Goal: Information Seeking & Learning: Find specific fact

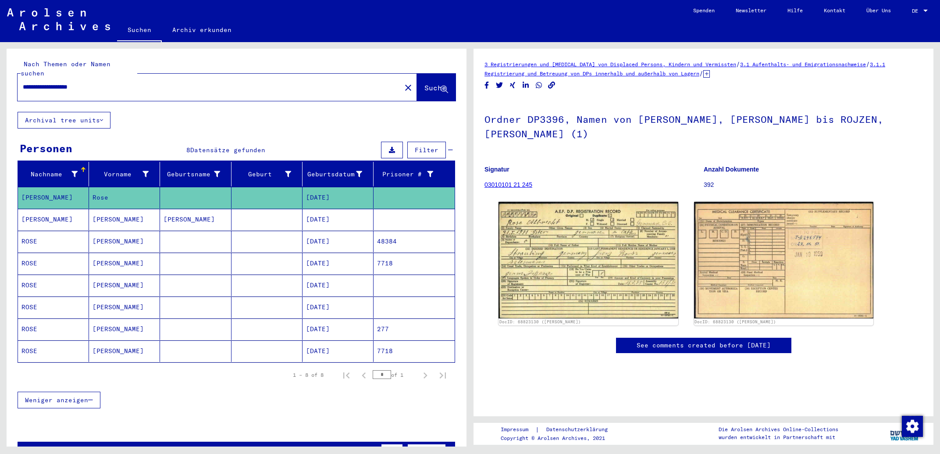
click at [354, 231] on mat-cell "[DATE]" at bounding box center [337, 241] width 71 height 21
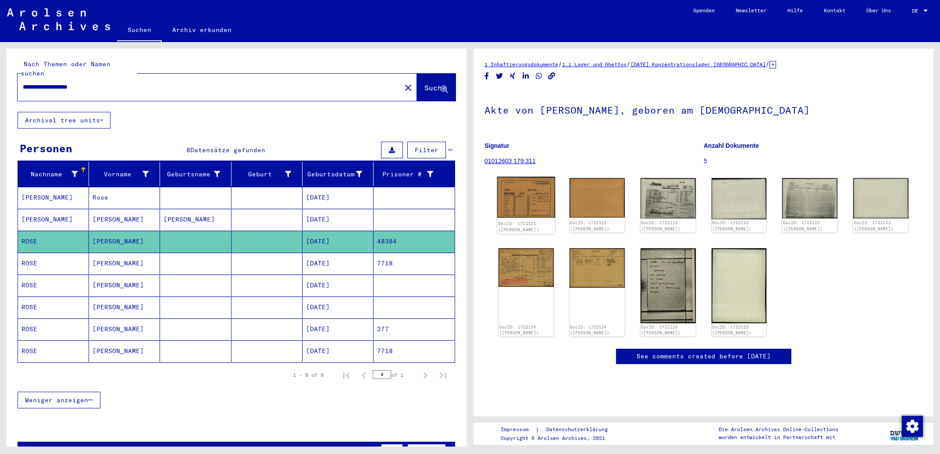
click at [515, 179] on img at bounding box center [526, 197] width 58 height 41
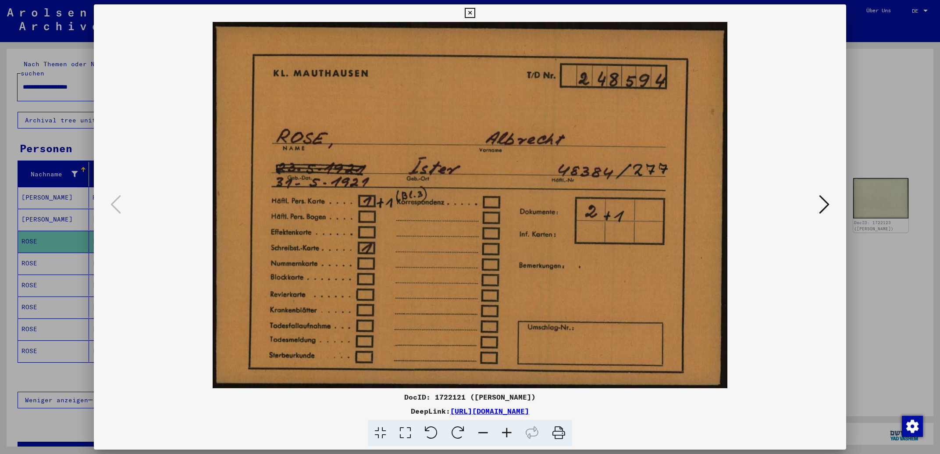
click at [824, 203] on icon at bounding box center [824, 204] width 11 height 21
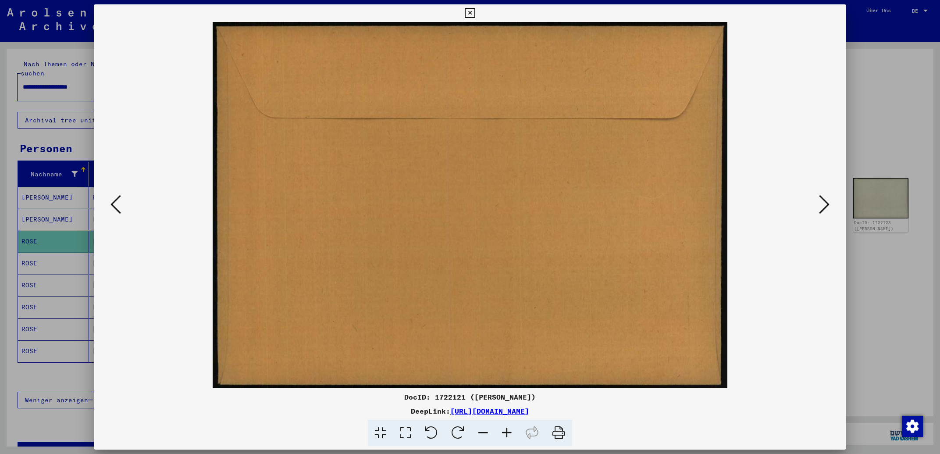
click at [824, 203] on icon at bounding box center [824, 204] width 11 height 21
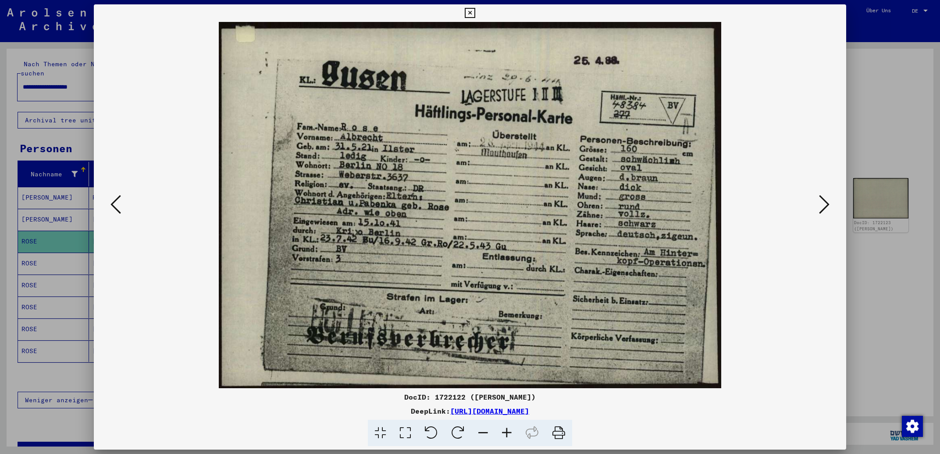
click at [821, 210] on icon at bounding box center [824, 204] width 11 height 21
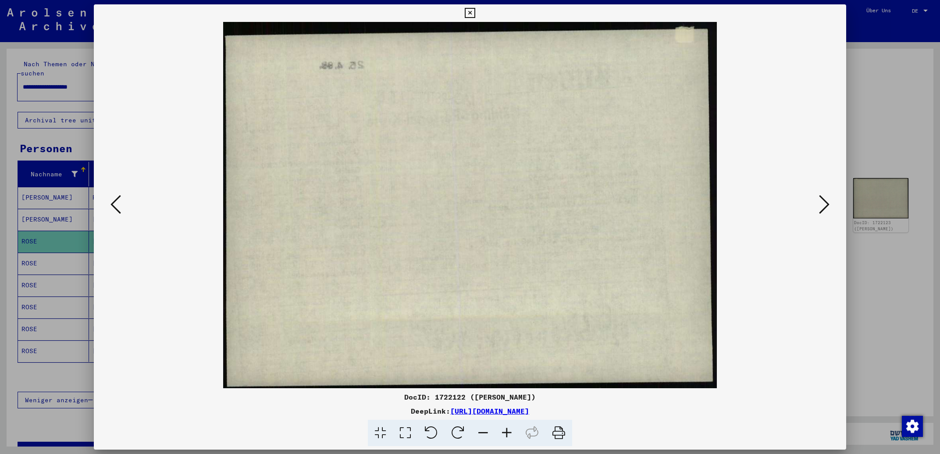
click at [821, 210] on icon at bounding box center [824, 204] width 11 height 21
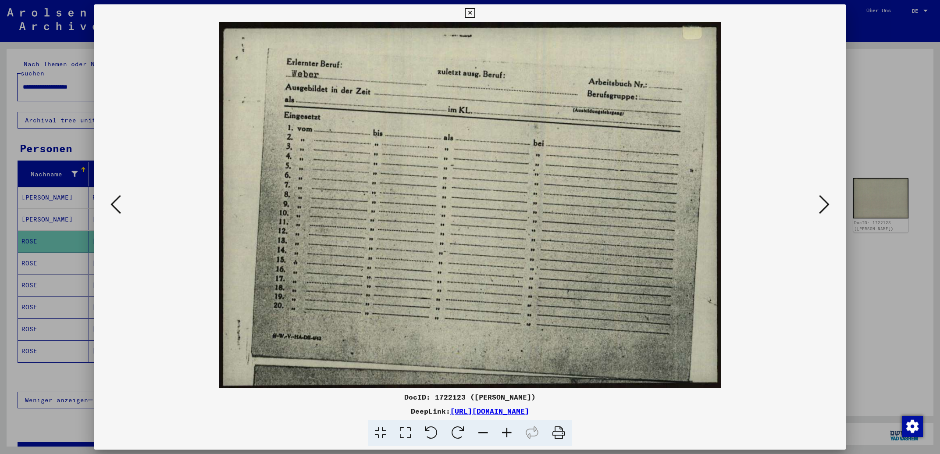
click at [821, 210] on icon at bounding box center [824, 204] width 11 height 21
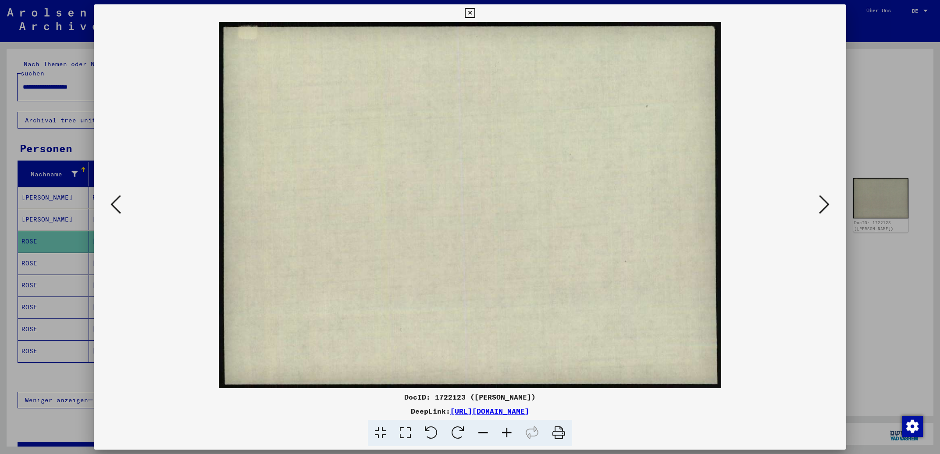
click at [821, 210] on icon at bounding box center [824, 204] width 11 height 21
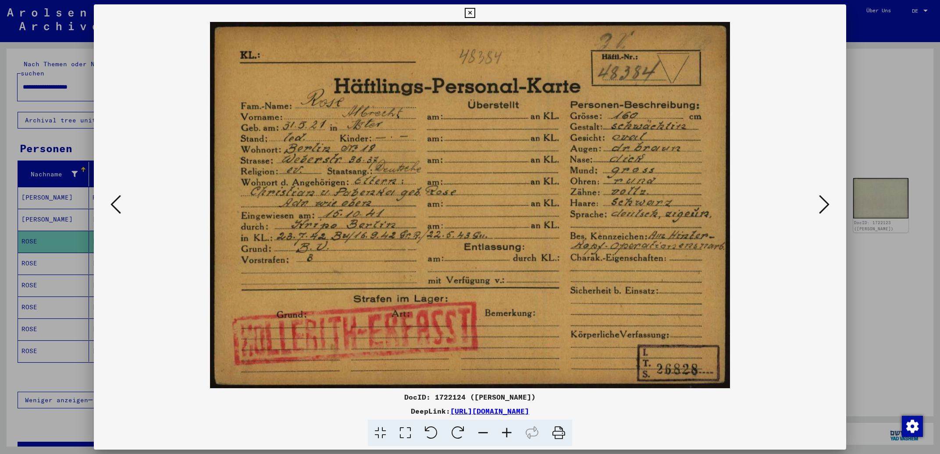
click at [827, 205] on icon at bounding box center [824, 204] width 11 height 21
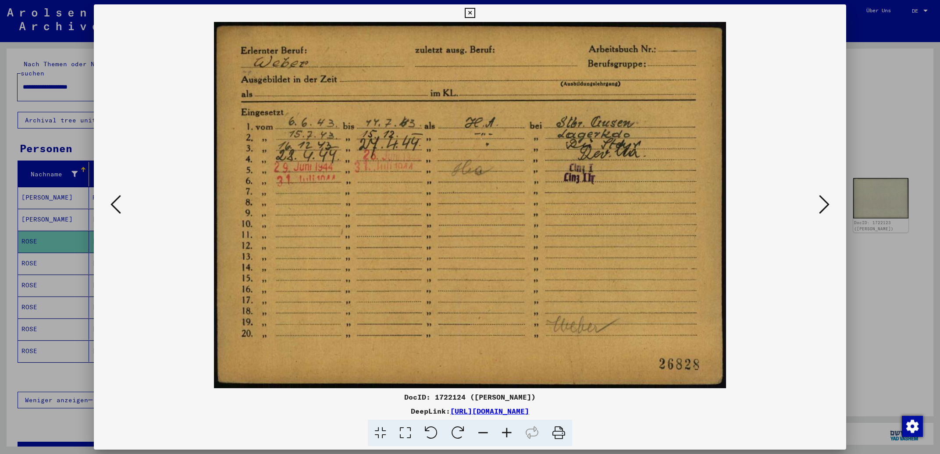
click at [824, 203] on icon at bounding box center [824, 204] width 11 height 21
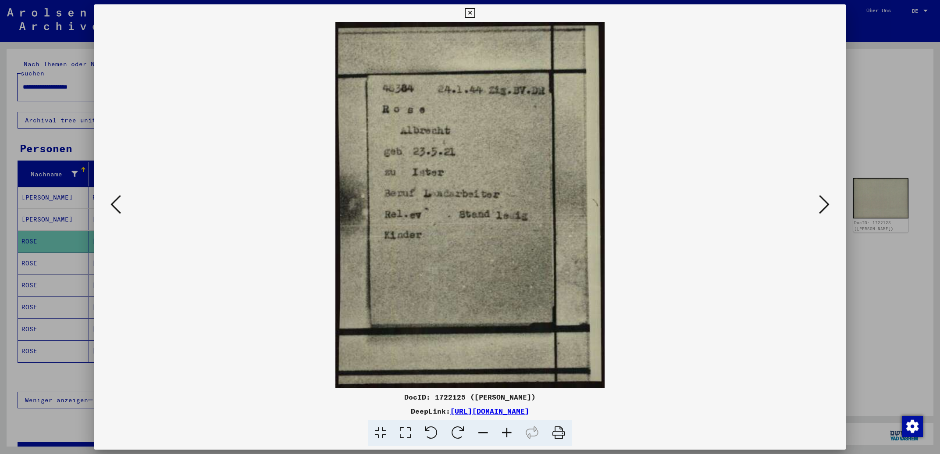
click at [117, 207] on icon at bounding box center [115, 204] width 11 height 21
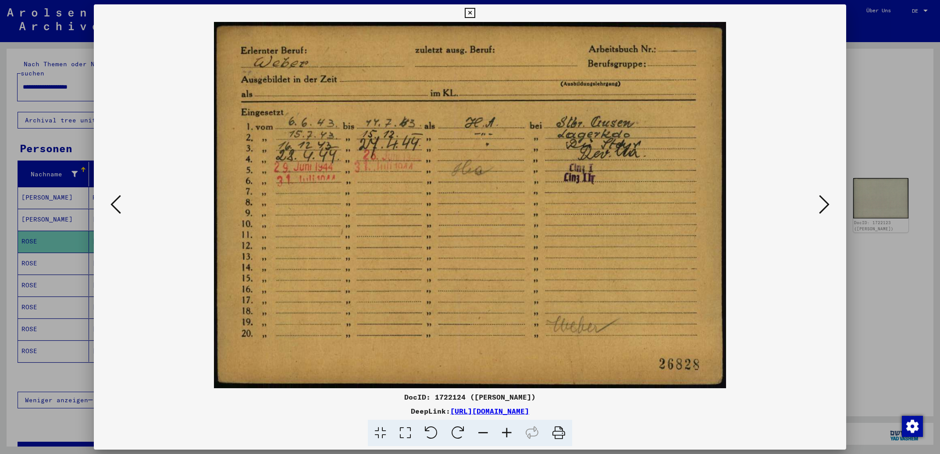
click at [117, 206] on icon at bounding box center [115, 204] width 11 height 21
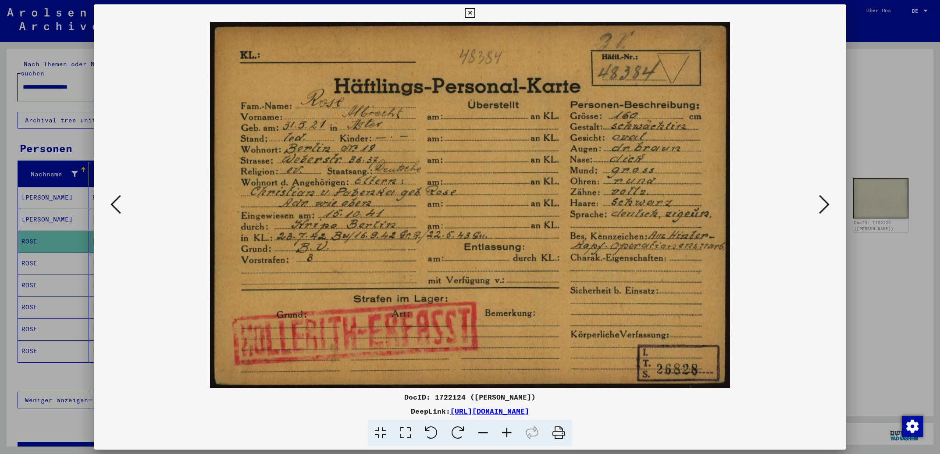
click at [116, 208] on icon at bounding box center [115, 204] width 11 height 21
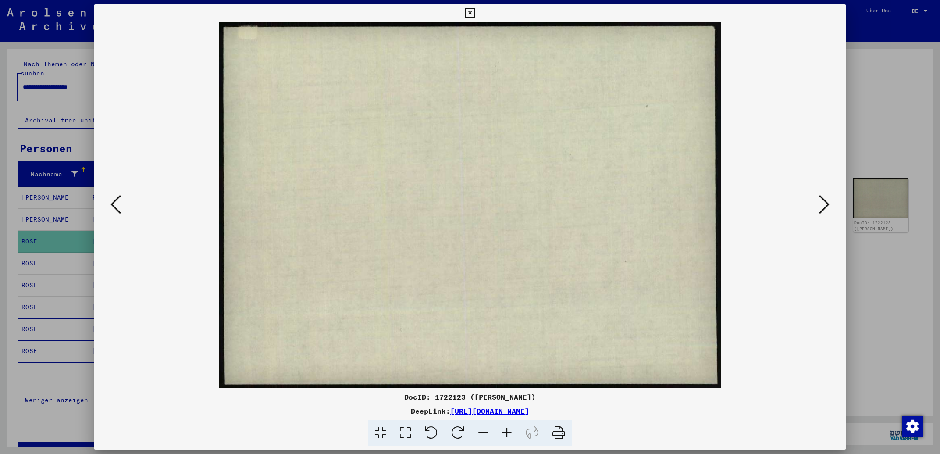
click at [116, 208] on icon at bounding box center [115, 204] width 11 height 21
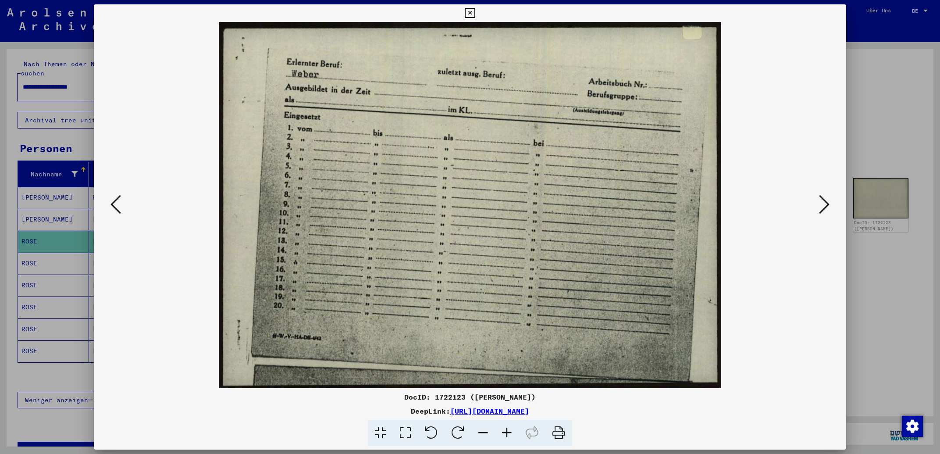
click at [116, 208] on icon at bounding box center [115, 204] width 11 height 21
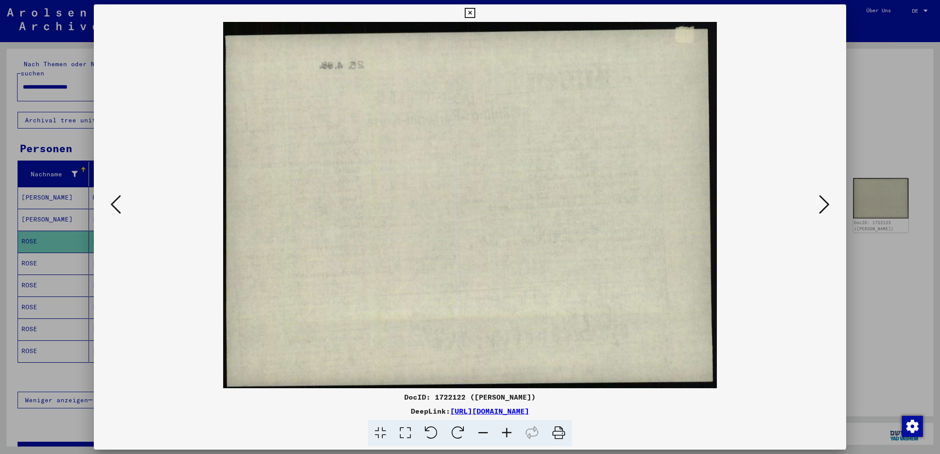
click at [116, 208] on icon at bounding box center [115, 204] width 11 height 21
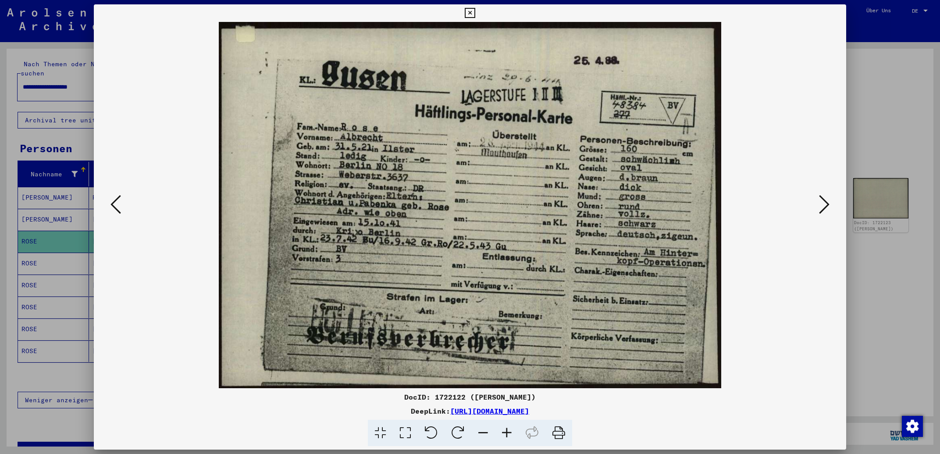
click at [116, 208] on icon at bounding box center [115, 204] width 11 height 21
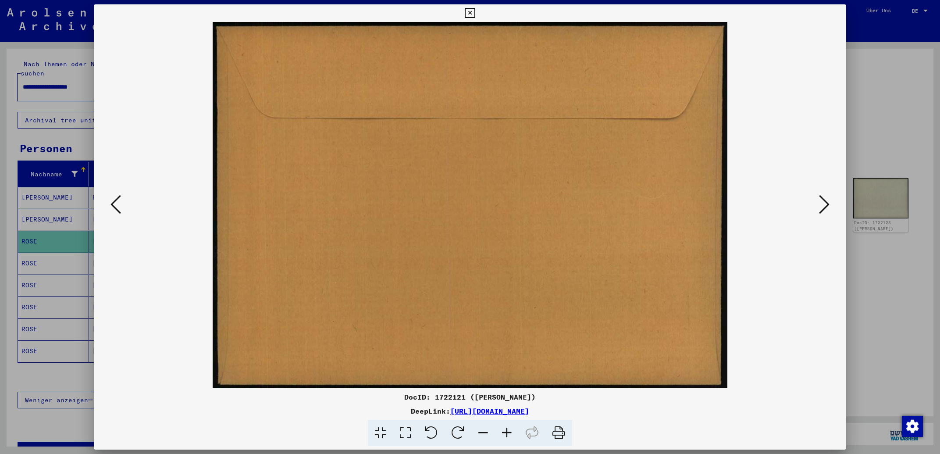
click at [116, 208] on icon at bounding box center [115, 204] width 11 height 21
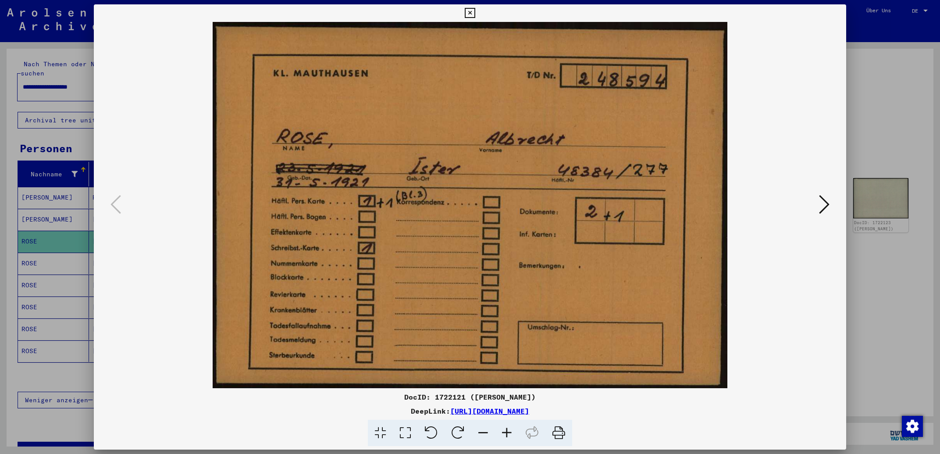
click at [820, 205] on icon at bounding box center [824, 204] width 11 height 21
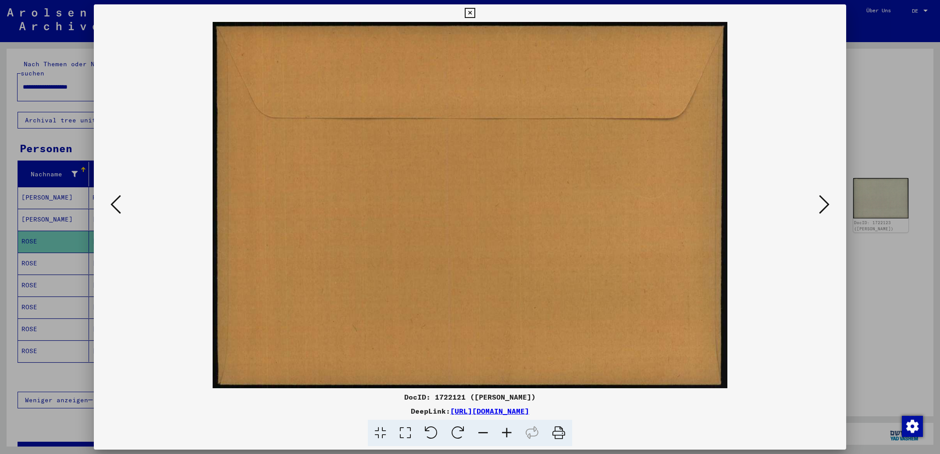
click at [820, 205] on icon at bounding box center [824, 204] width 11 height 21
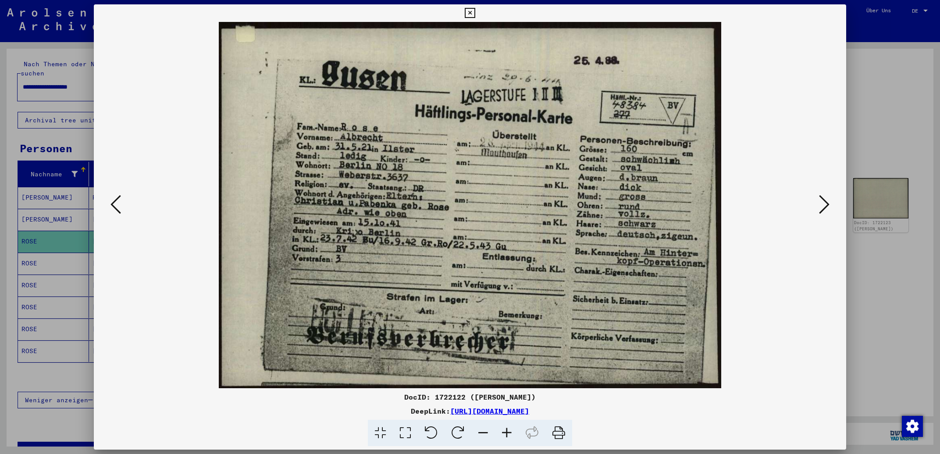
click at [820, 205] on icon at bounding box center [824, 204] width 11 height 21
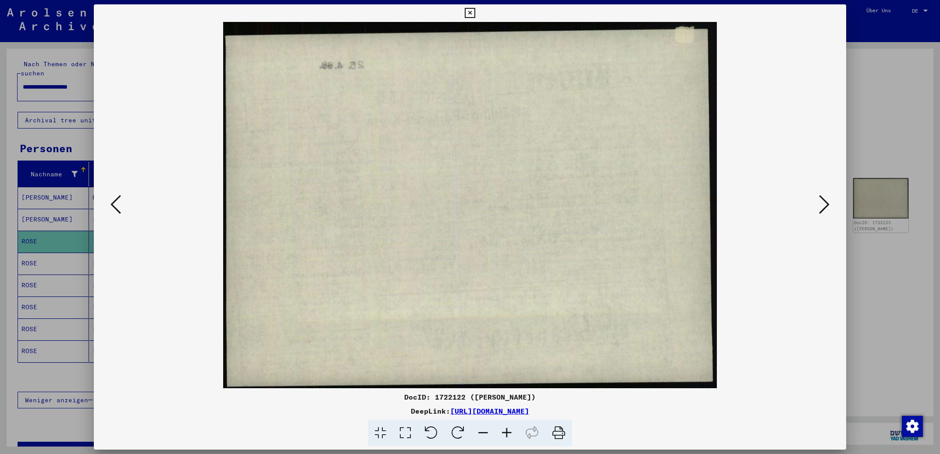
click at [820, 205] on icon at bounding box center [824, 204] width 11 height 21
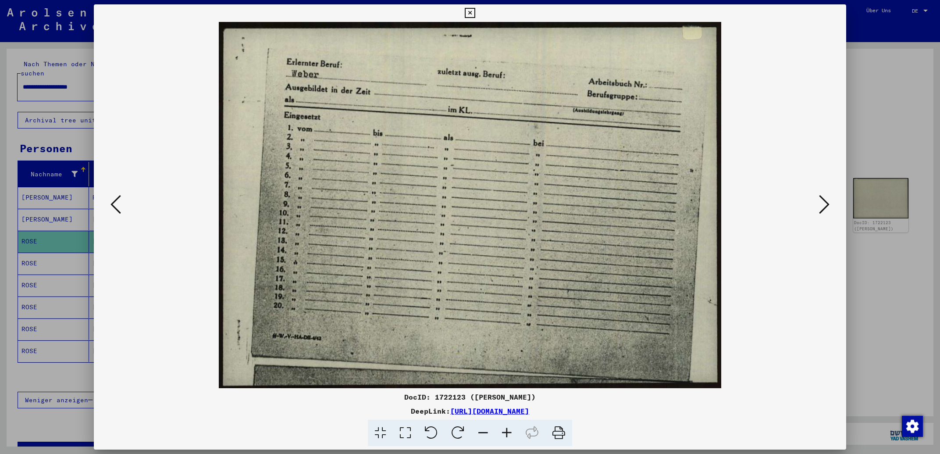
click at [820, 205] on icon at bounding box center [824, 204] width 11 height 21
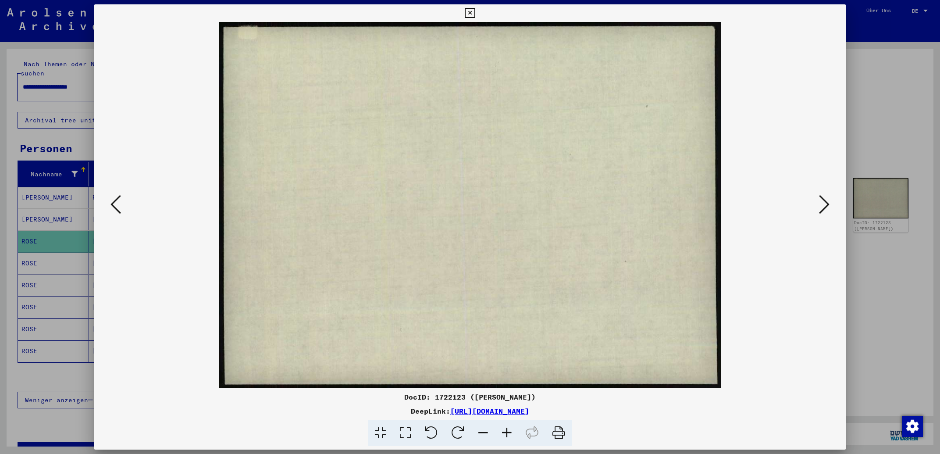
click at [820, 205] on icon at bounding box center [824, 204] width 11 height 21
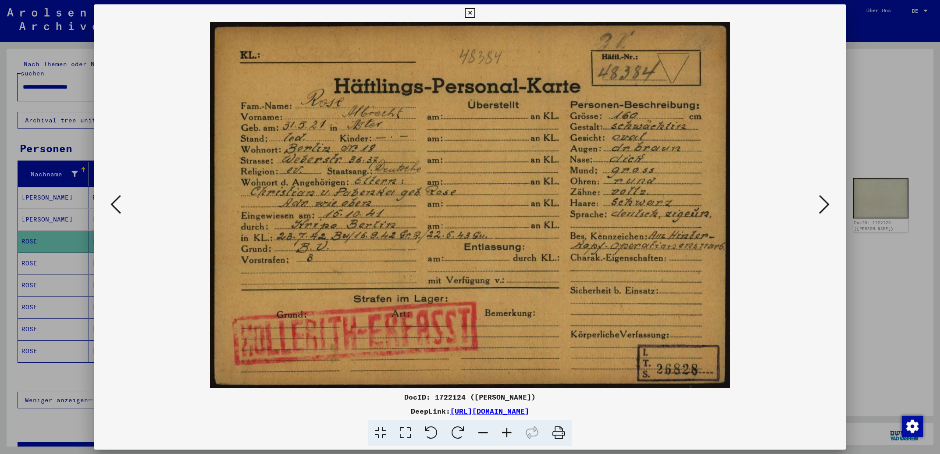
click at [820, 205] on icon at bounding box center [824, 204] width 11 height 21
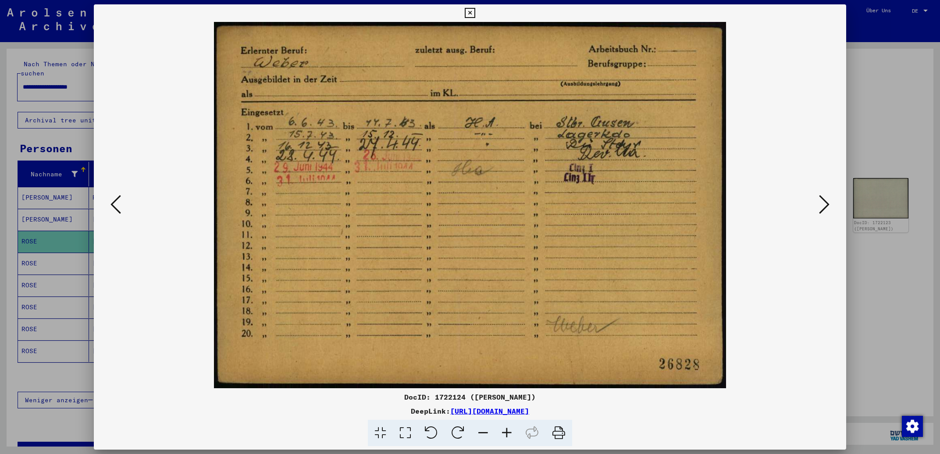
click at [820, 205] on icon at bounding box center [824, 204] width 11 height 21
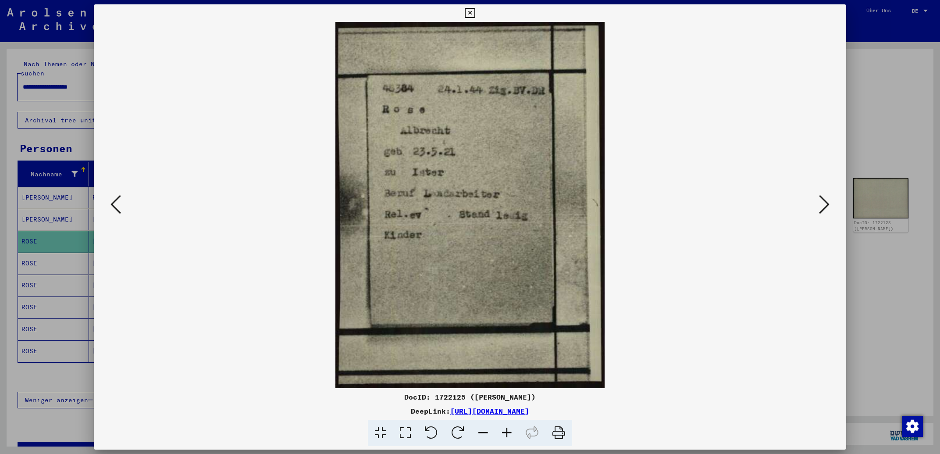
click at [820, 205] on icon at bounding box center [824, 204] width 11 height 21
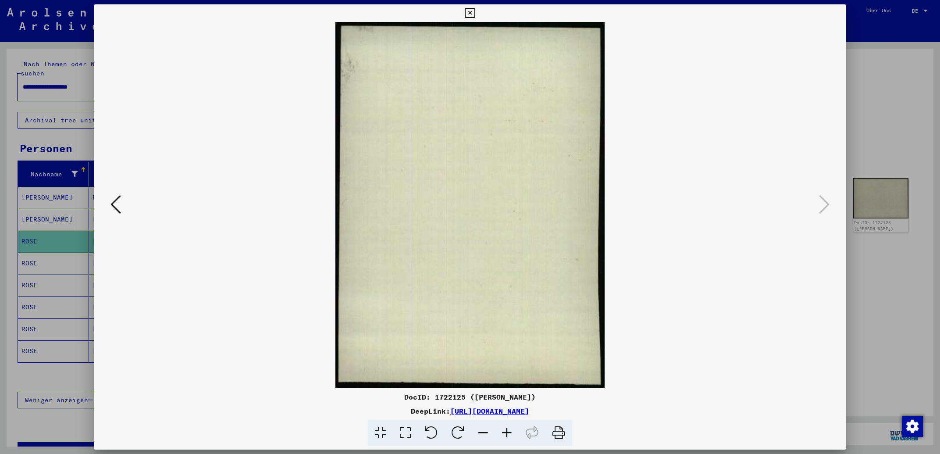
click at [475, 17] on icon at bounding box center [470, 13] width 10 height 11
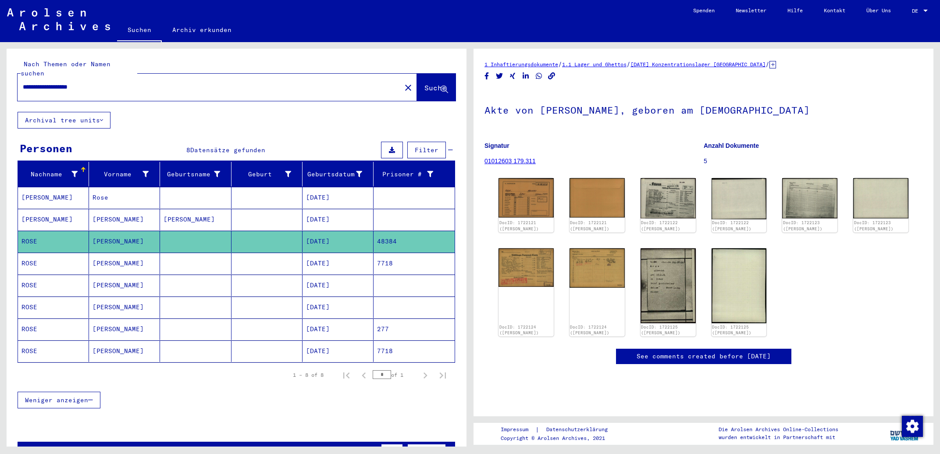
click at [393, 320] on mat-cell "277" at bounding box center [413, 328] width 81 height 21
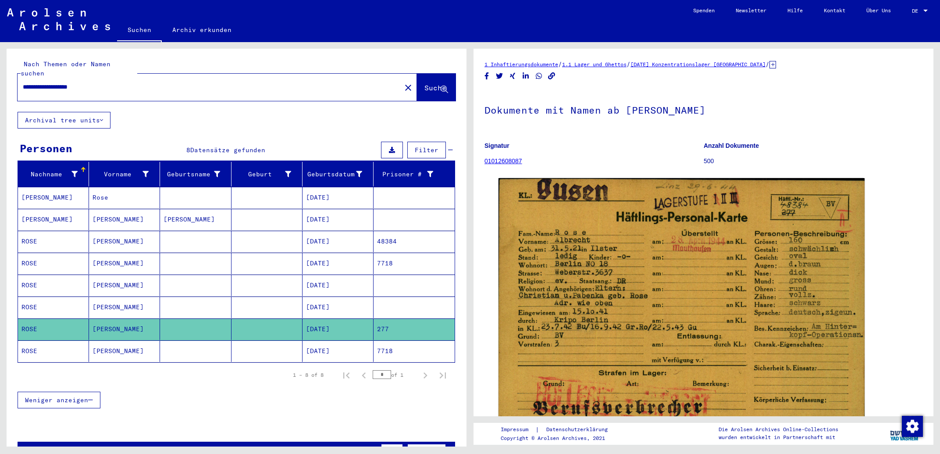
click at [391, 231] on mat-cell "48384" at bounding box center [413, 241] width 81 height 21
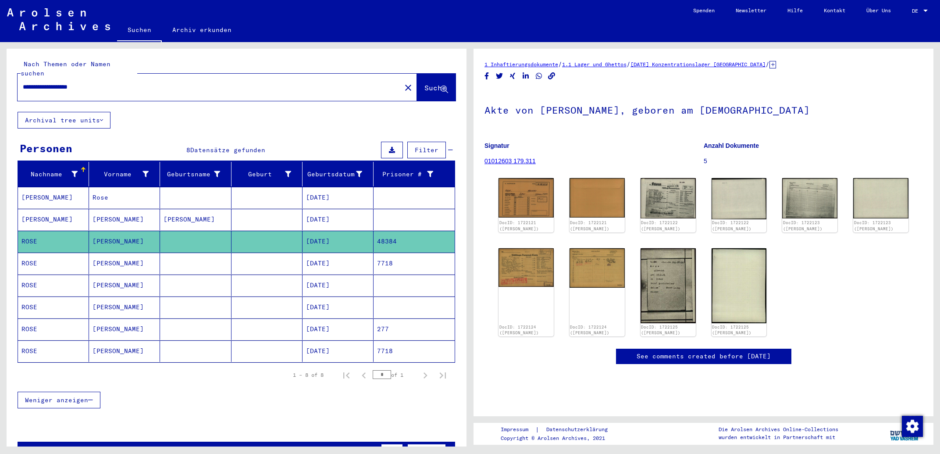
click at [387, 321] on mat-cell "277" at bounding box center [413, 328] width 81 height 21
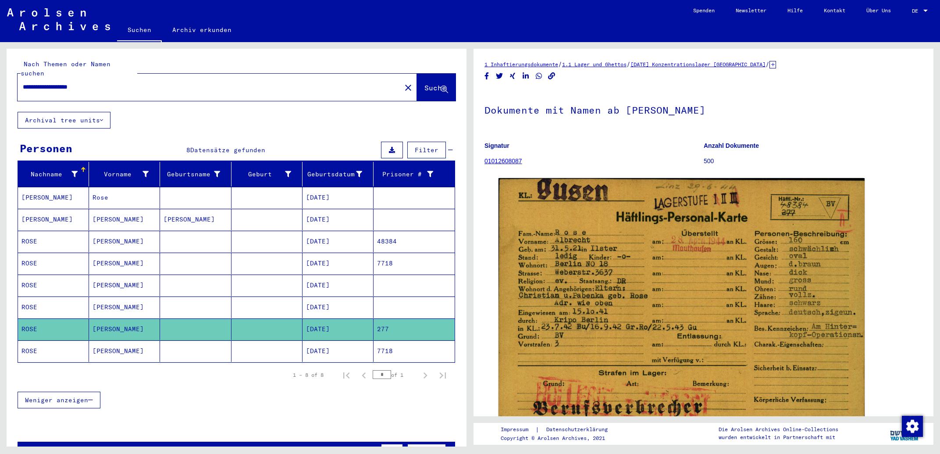
click at [327, 322] on mat-cell "[DATE]" at bounding box center [337, 328] width 71 height 21
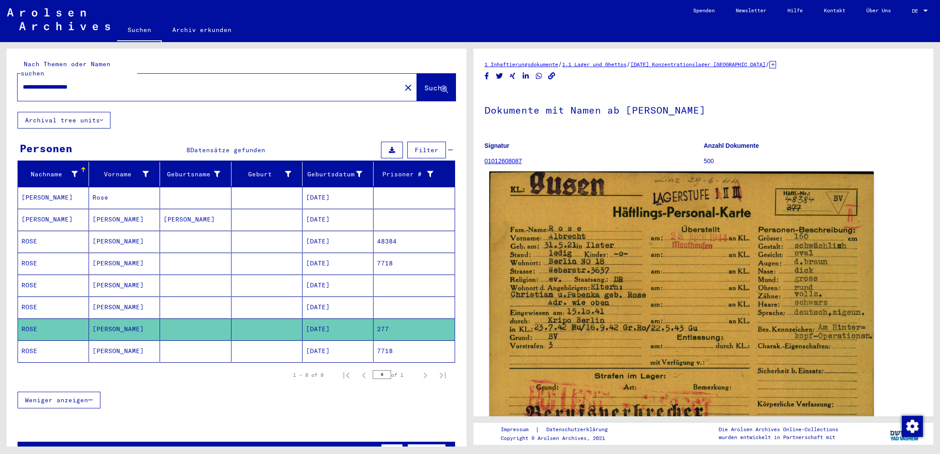
scroll to position [94, 0]
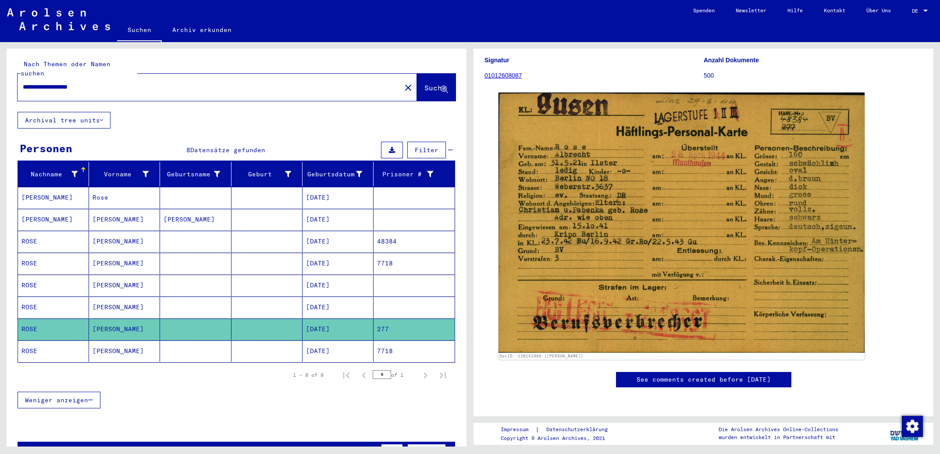
click at [343, 296] on mat-cell "[DATE]" at bounding box center [337, 306] width 71 height 21
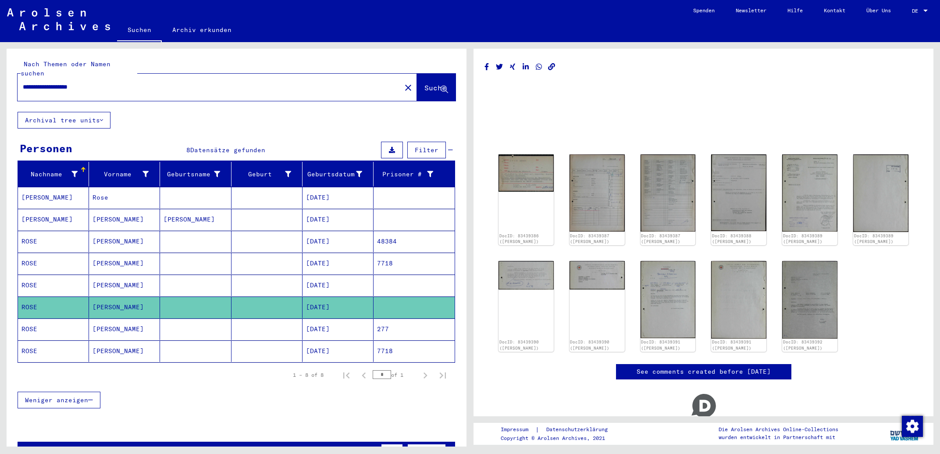
click at [332, 320] on mat-cell "[DATE]" at bounding box center [337, 328] width 71 height 21
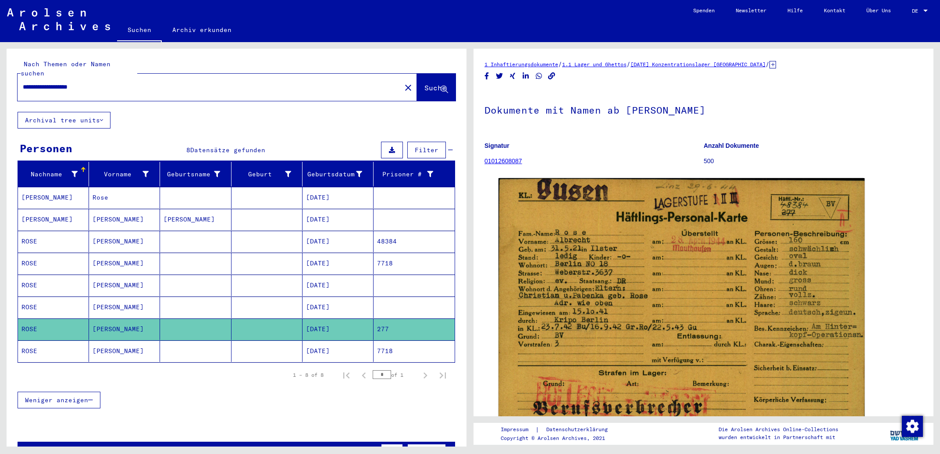
click at [327, 235] on mat-cell "[DATE]" at bounding box center [337, 241] width 71 height 21
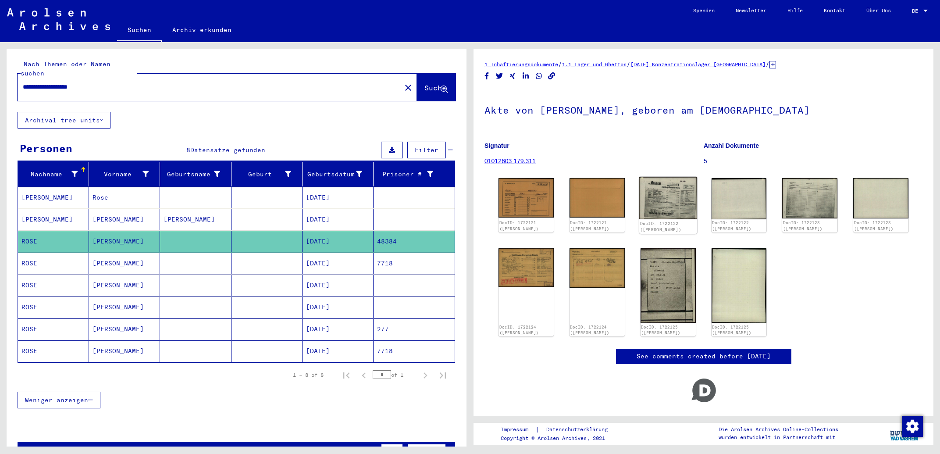
click at [658, 201] on img at bounding box center [668, 198] width 58 height 42
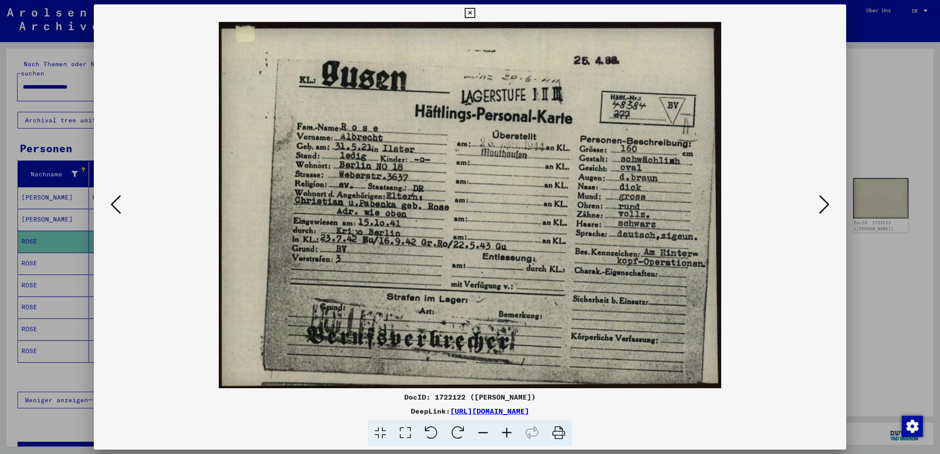
click at [475, 14] on icon at bounding box center [470, 13] width 10 height 11
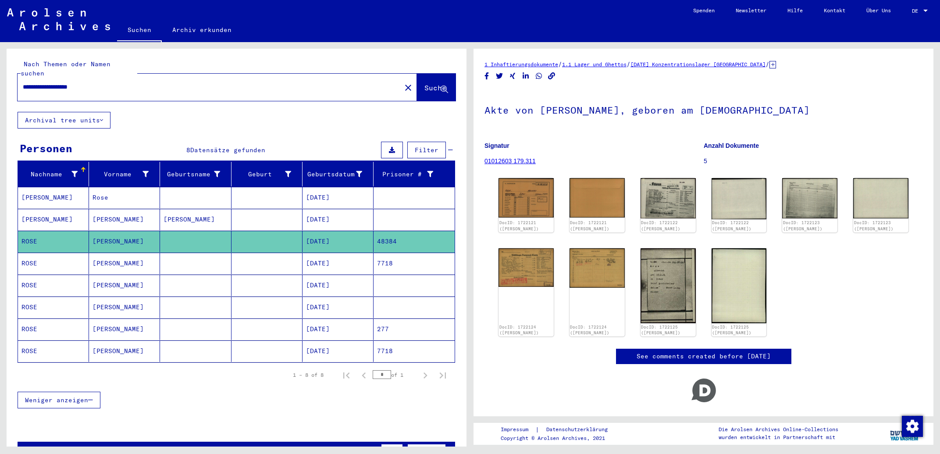
click at [154, 82] on input "**********" at bounding box center [209, 86] width 373 height 9
drag, startPoint x: 149, startPoint y: 78, endPoint x: 84, endPoint y: 82, distance: 64.6
click at [84, 82] on input "**********" at bounding box center [209, 86] width 373 height 9
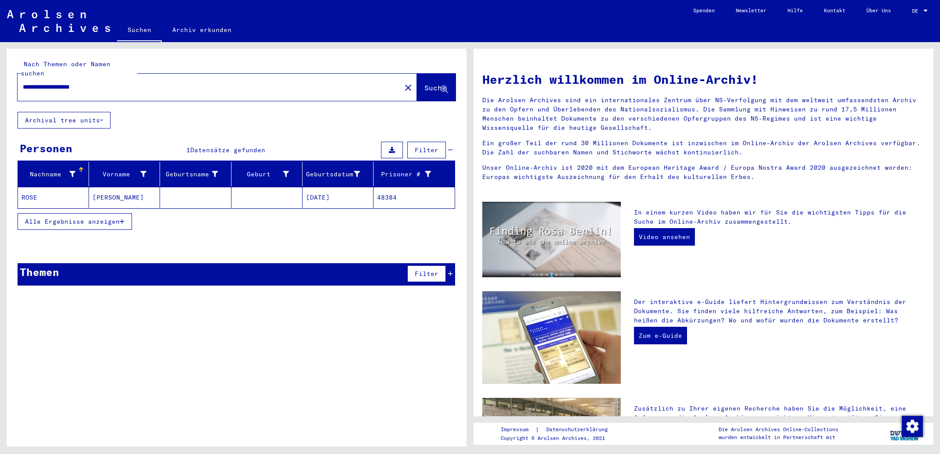
drag, startPoint x: 167, startPoint y: 78, endPoint x: 81, endPoint y: 77, distance: 86.4
click at [81, 82] on input "**********" at bounding box center [207, 86] width 368 height 9
type input "**********"
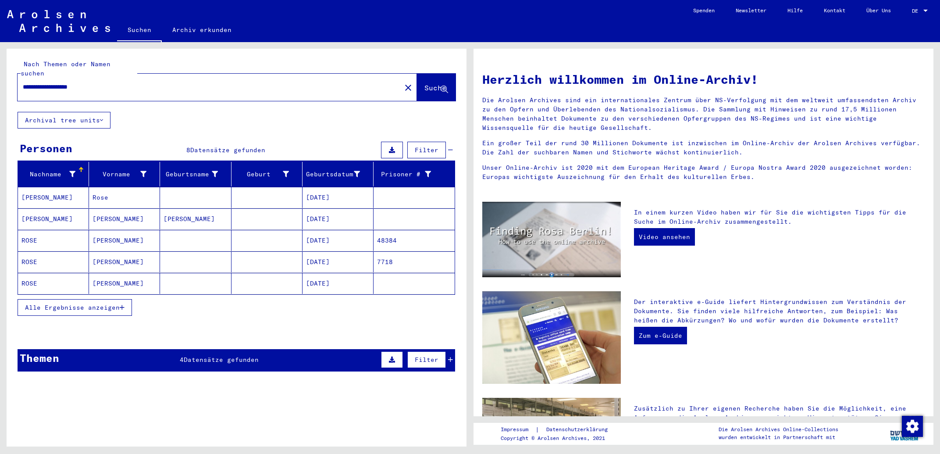
click at [111, 299] on button "Alle Ergebnisse anzeigen" at bounding box center [75, 307] width 114 height 17
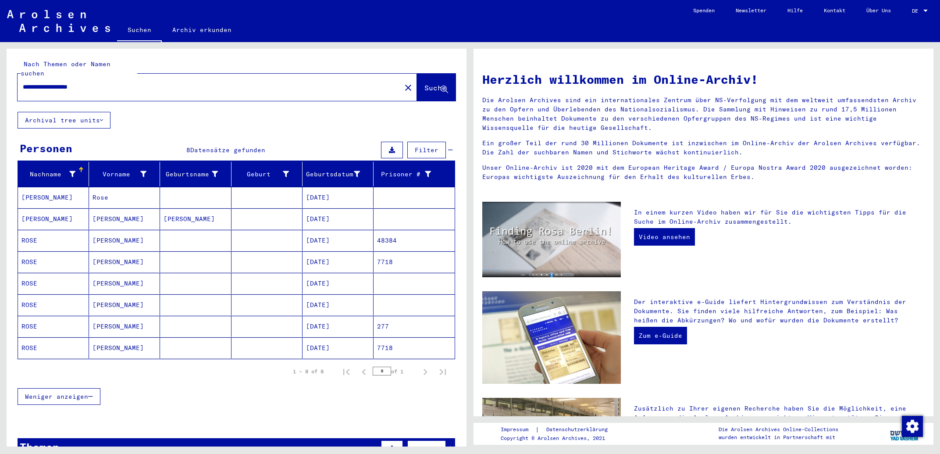
click at [345, 320] on mat-cell "[DATE]" at bounding box center [337, 326] width 71 height 21
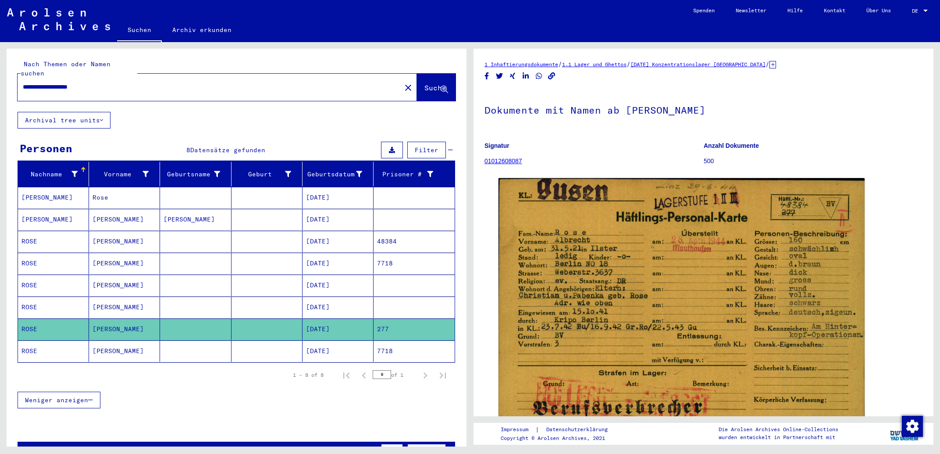
click at [217, 31] on link "Archiv erkunden" at bounding box center [202, 29] width 80 height 21
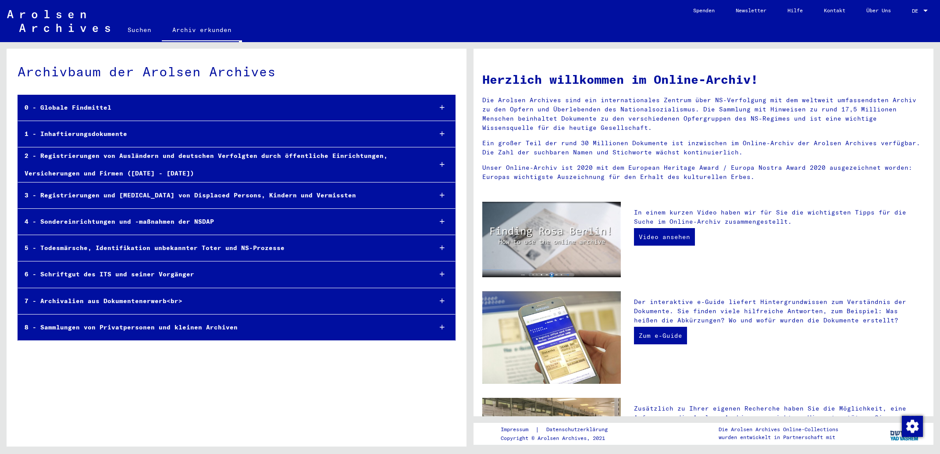
click at [441, 137] on icon at bounding box center [442, 134] width 5 height 6
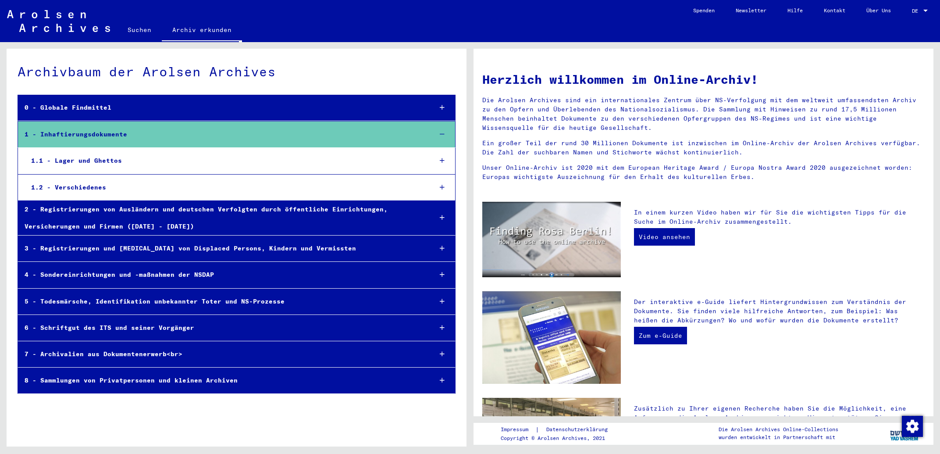
click at [441, 158] on icon at bounding box center [442, 160] width 5 height 6
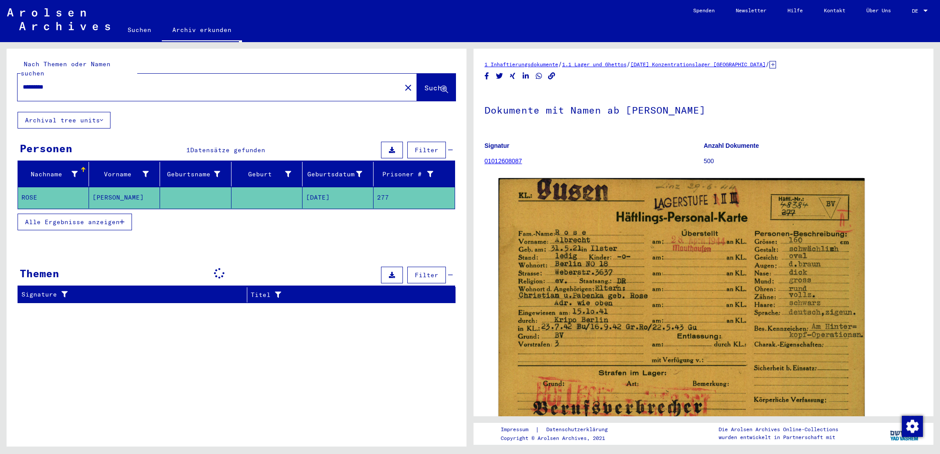
type input "**********"
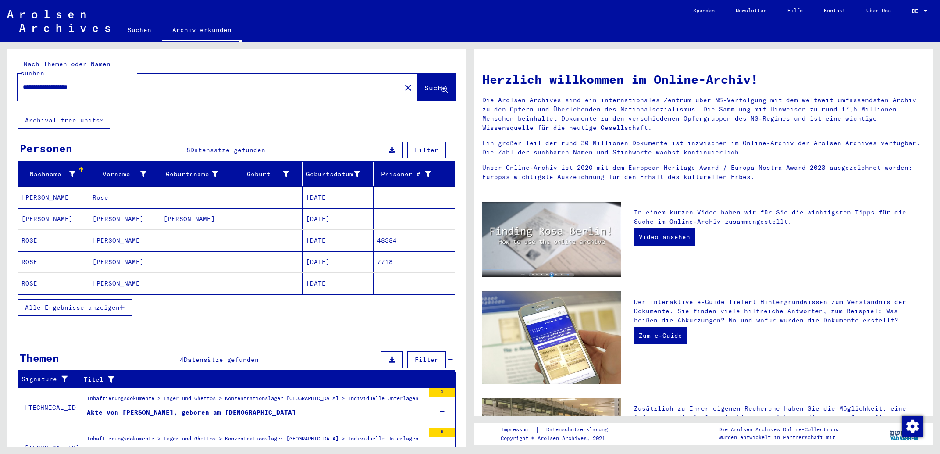
click at [345, 232] on mat-cell "[DATE]" at bounding box center [337, 240] width 71 height 21
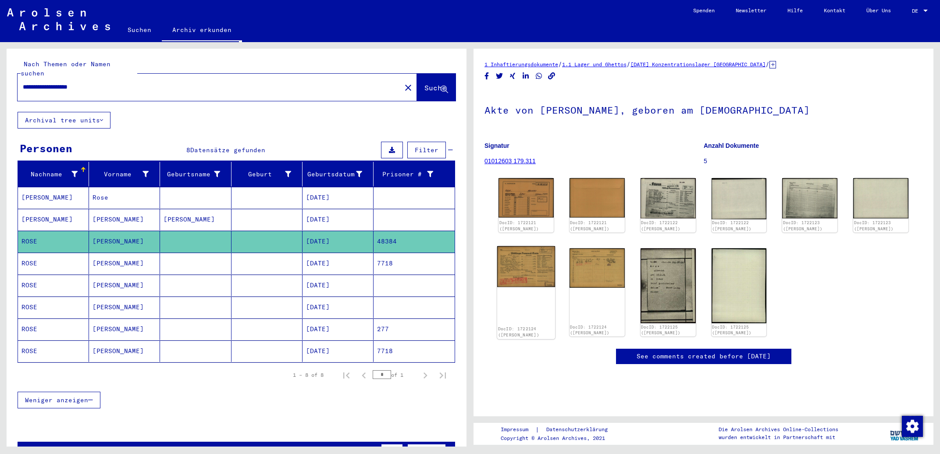
click at [537, 259] on img at bounding box center [526, 266] width 58 height 41
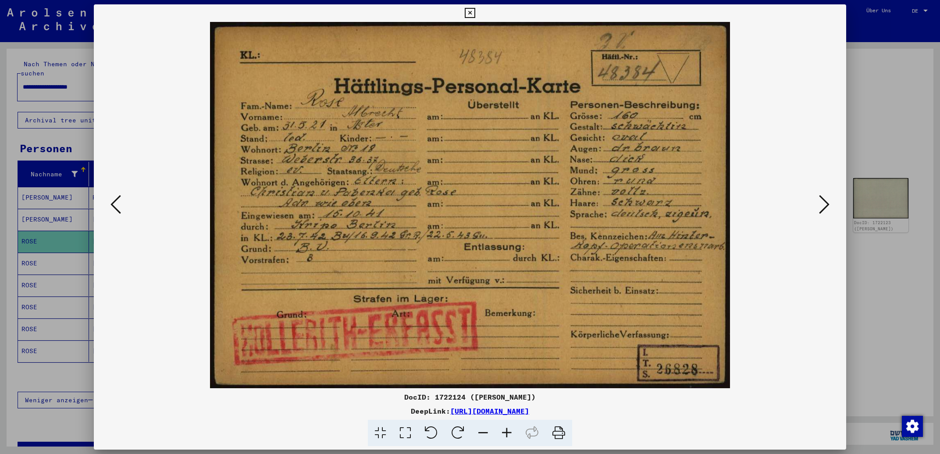
click at [475, 13] on icon at bounding box center [470, 13] width 10 height 11
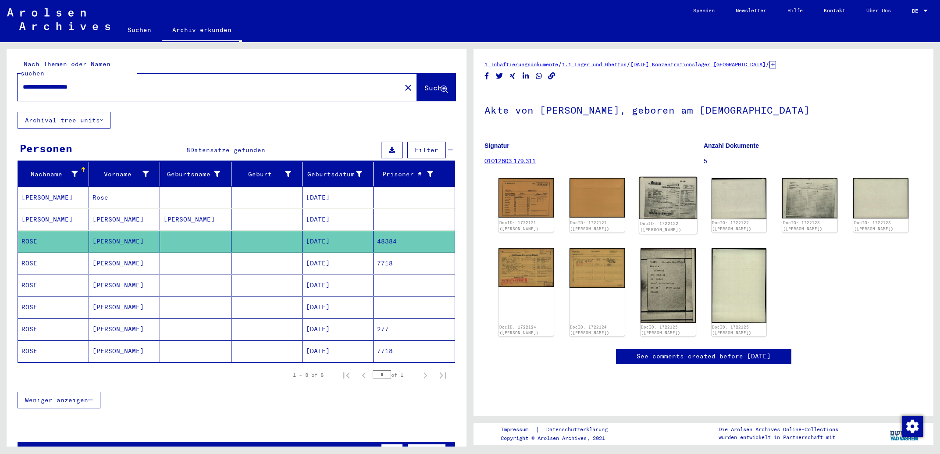
click at [674, 199] on img at bounding box center [668, 198] width 58 height 42
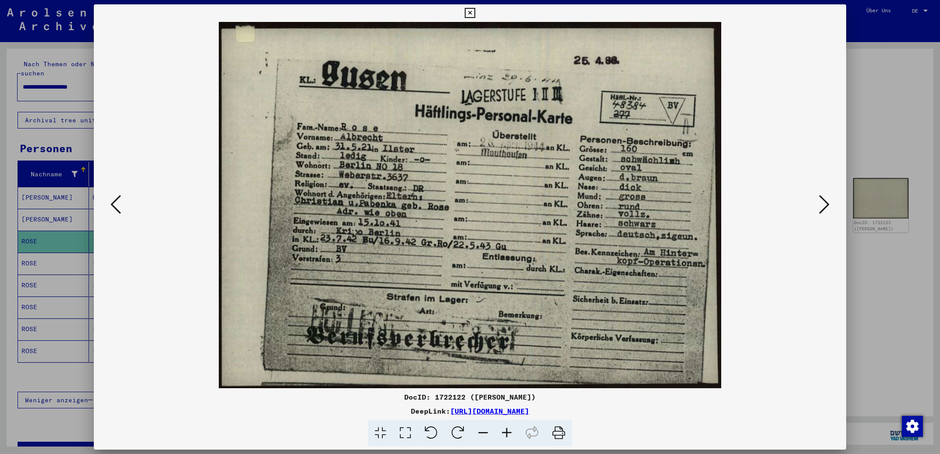
click at [824, 203] on icon at bounding box center [824, 204] width 11 height 21
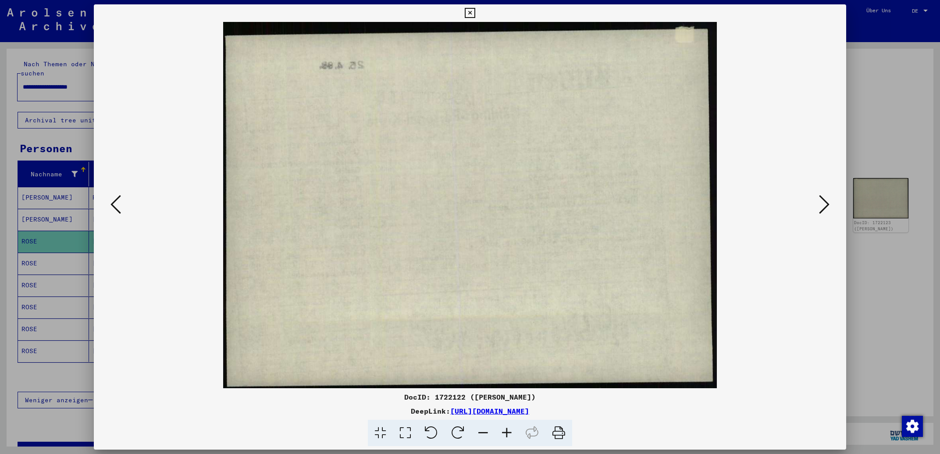
click at [824, 203] on icon at bounding box center [824, 204] width 11 height 21
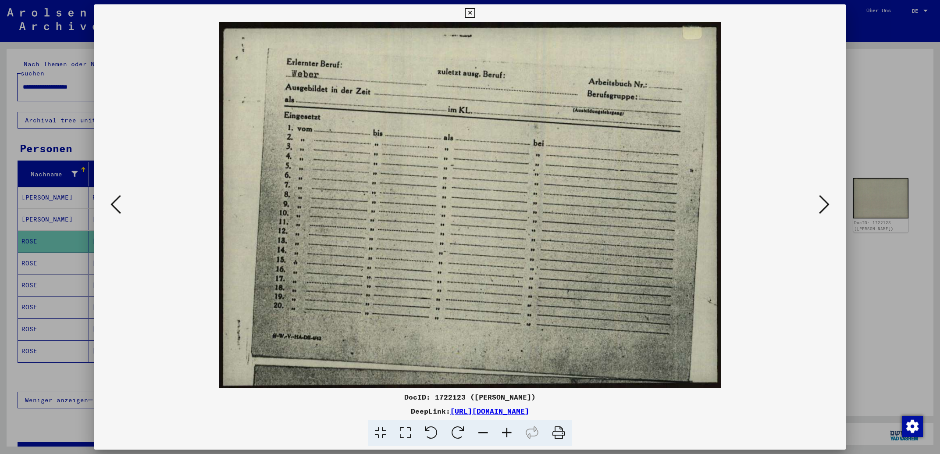
click at [824, 203] on icon at bounding box center [824, 204] width 11 height 21
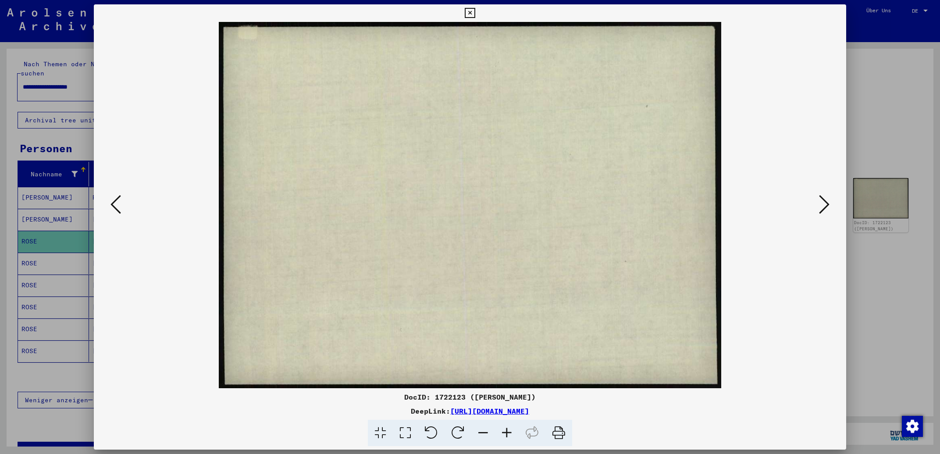
click at [824, 203] on icon at bounding box center [824, 204] width 11 height 21
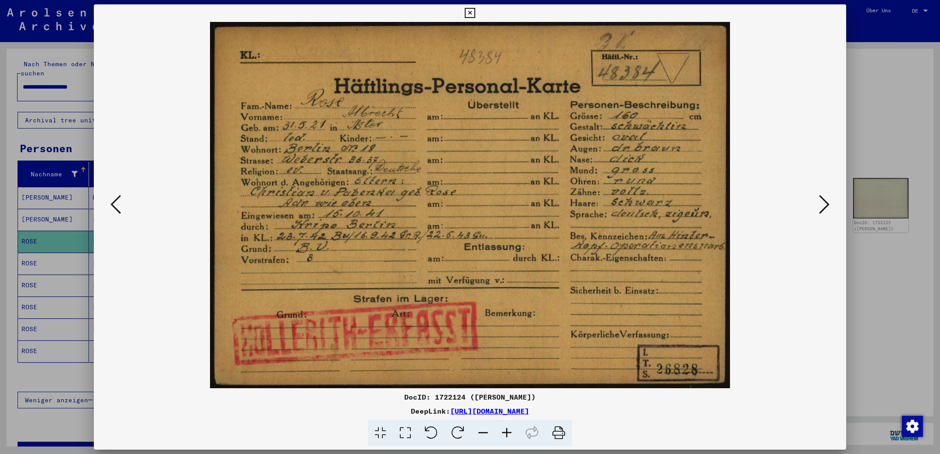
click at [824, 203] on icon at bounding box center [824, 204] width 11 height 21
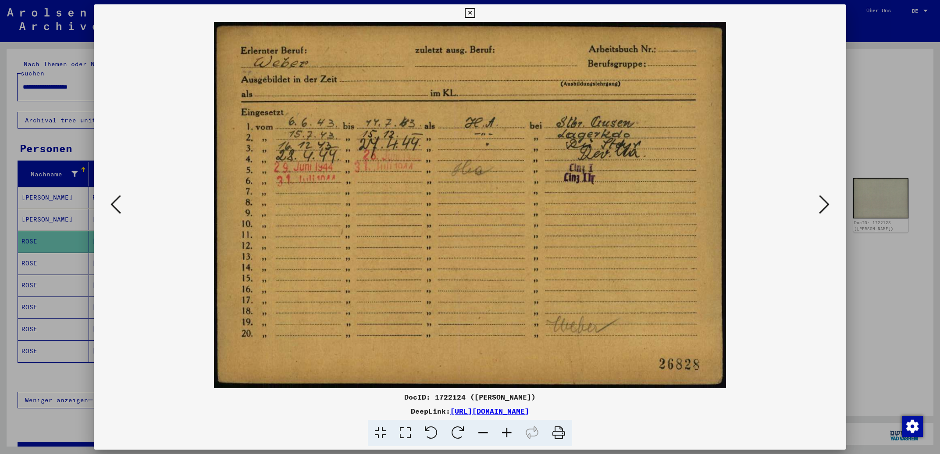
click at [475, 13] on icon at bounding box center [470, 13] width 10 height 11
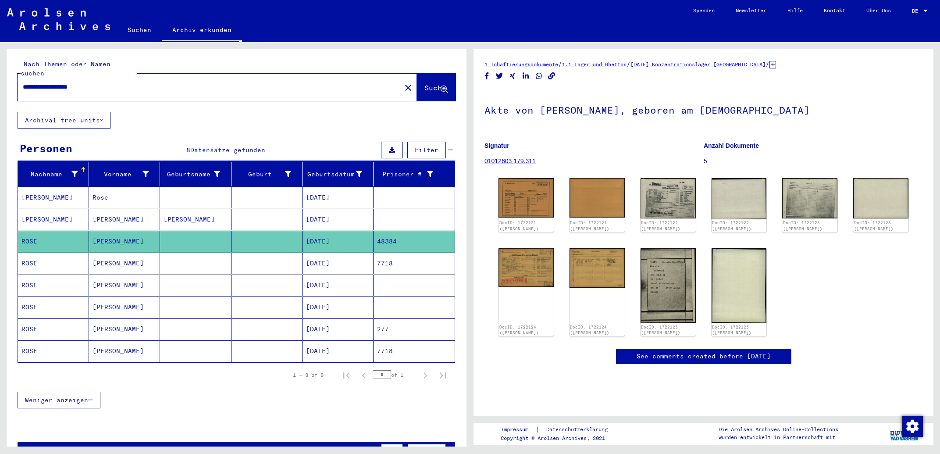
drag, startPoint x: 112, startPoint y: 78, endPoint x: 0, endPoint y: 69, distance: 112.2
click at [23, 82] on input "**********" at bounding box center [209, 86] width 373 height 9
type input "**********"
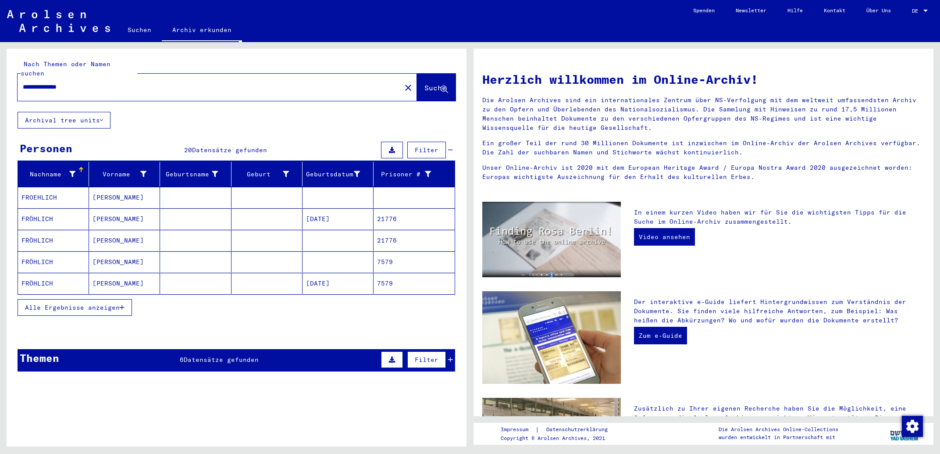
click at [345, 274] on mat-cell "[DATE]" at bounding box center [337, 283] width 71 height 21
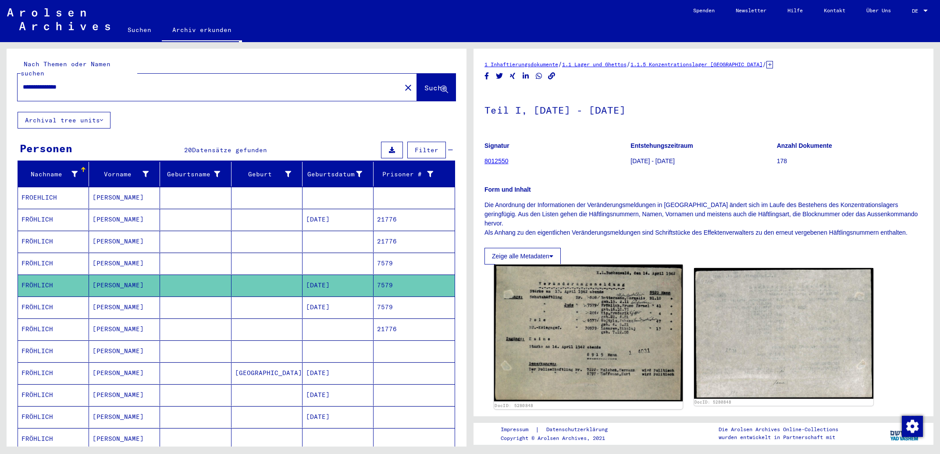
click at [627, 356] on img at bounding box center [588, 332] width 189 height 137
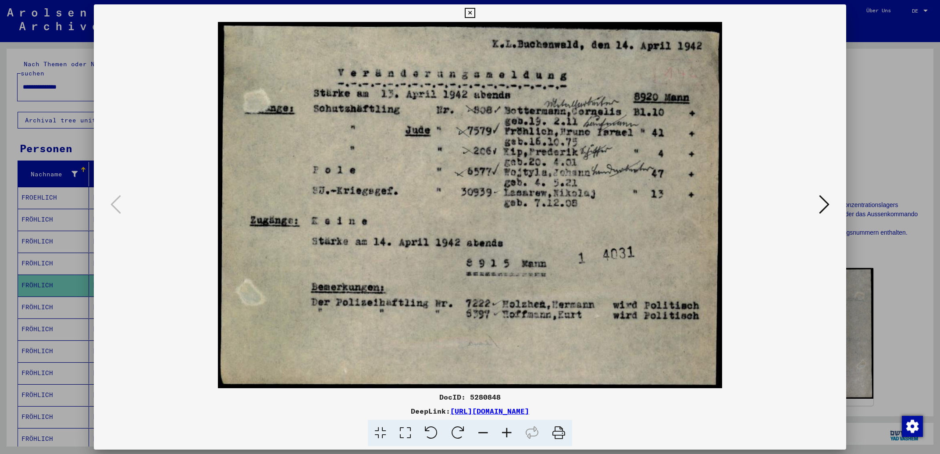
click at [475, 12] on icon at bounding box center [470, 13] width 10 height 11
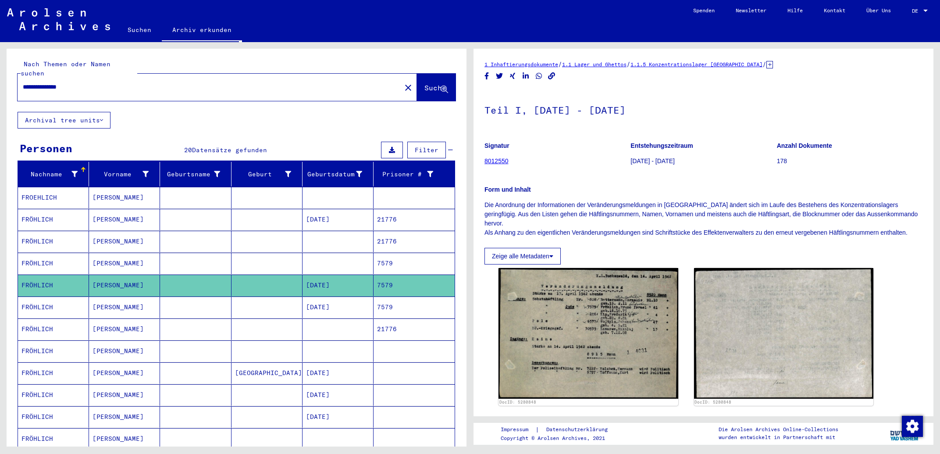
click at [387, 305] on mat-cell "7579" at bounding box center [413, 306] width 81 height 21
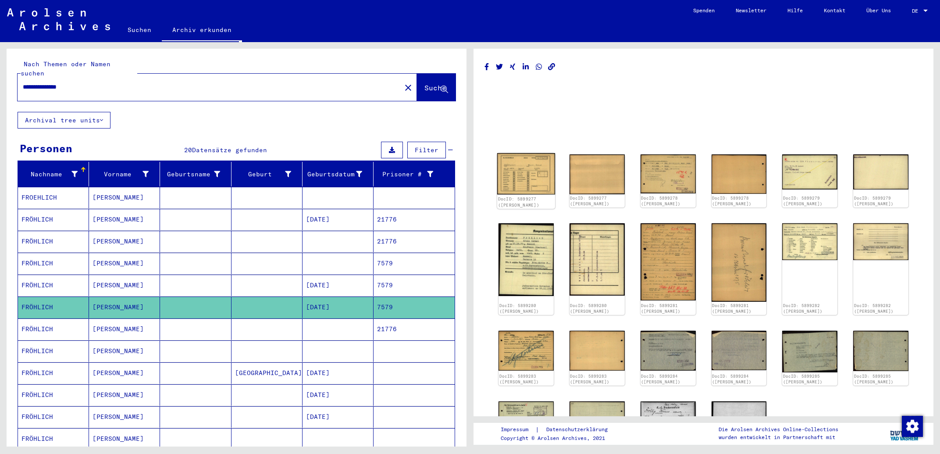
click at [523, 185] on img at bounding box center [526, 173] width 58 height 41
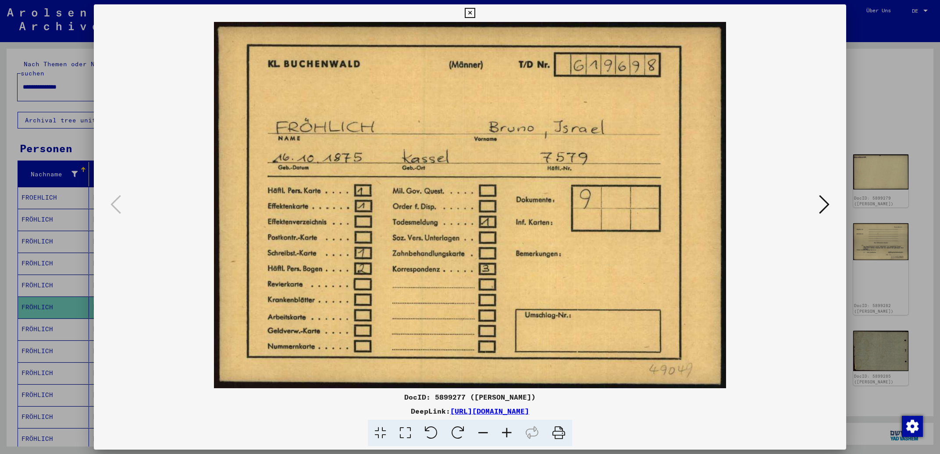
click at [822, 203] on icon at bounding box center [824, 204] width 11 height 21
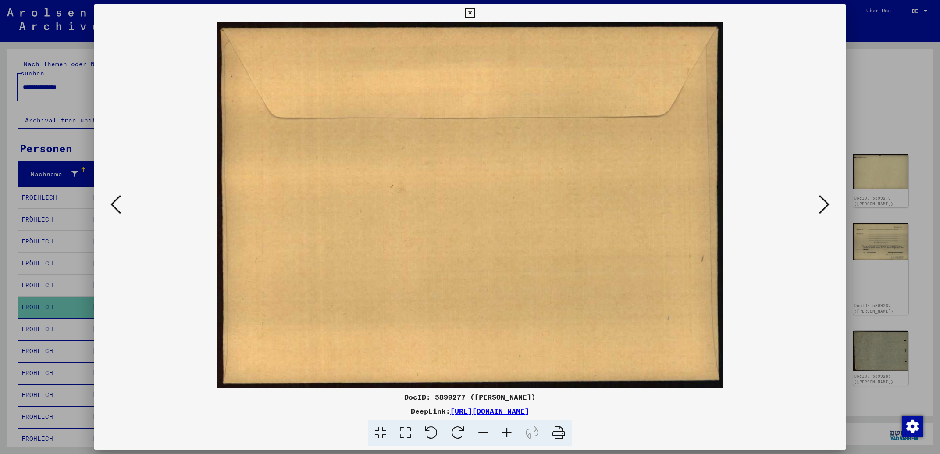
click at [822, 203] on icon at bounding box center [824, 204] width 11 height 21
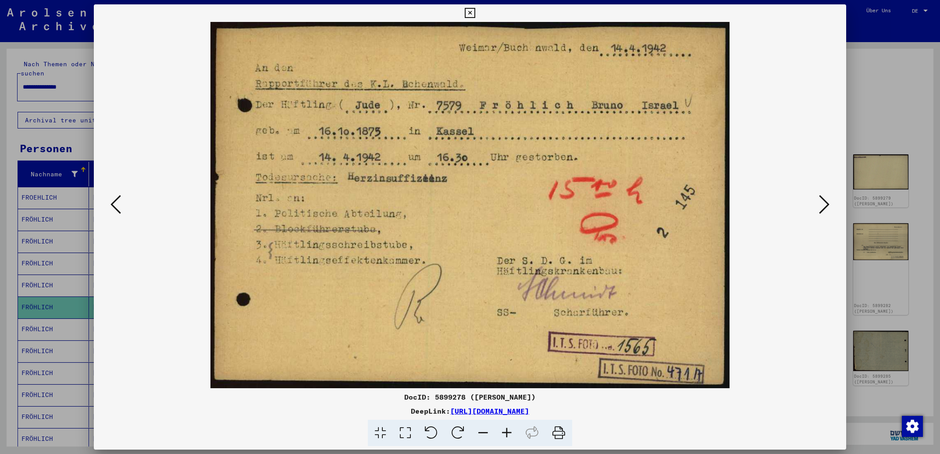
click at [822, 203] on icon at bounding box center [824, 204] width 11 height 21
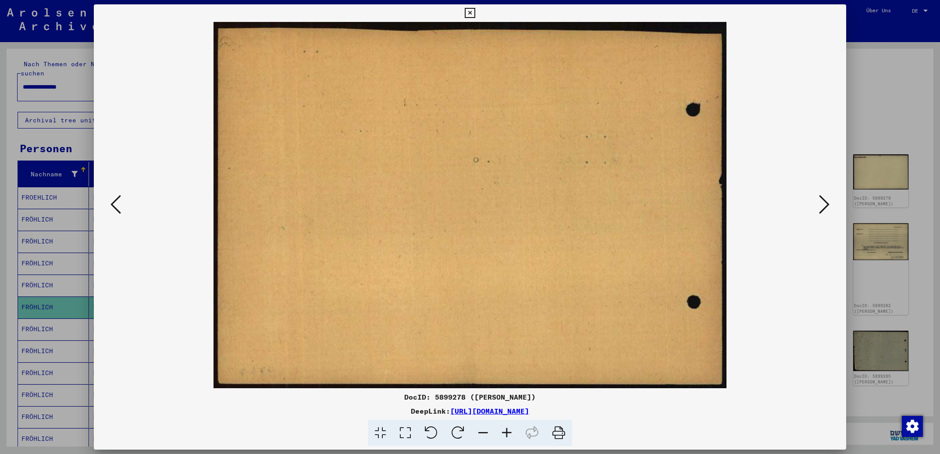
click at [822, 203] on icon at bounding box center [824, 204] width 11 height 21
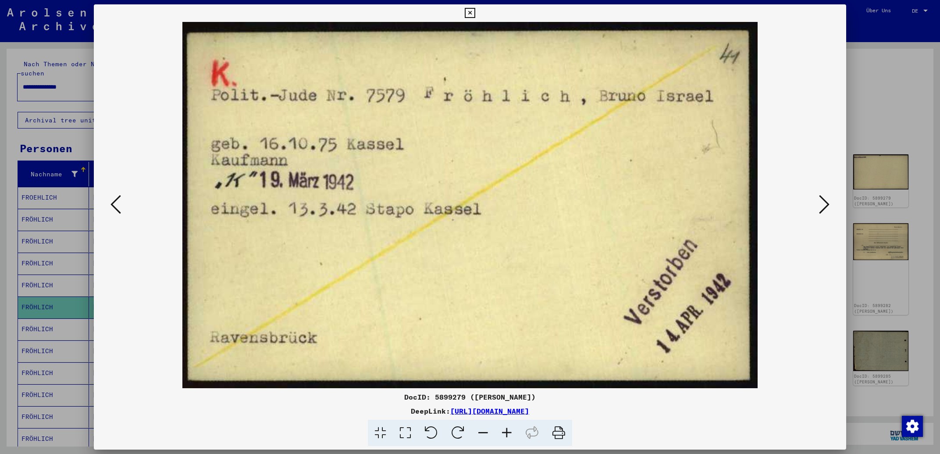
click at [822, 203] on icon at bounding box center [824, 204] width 11 height 21
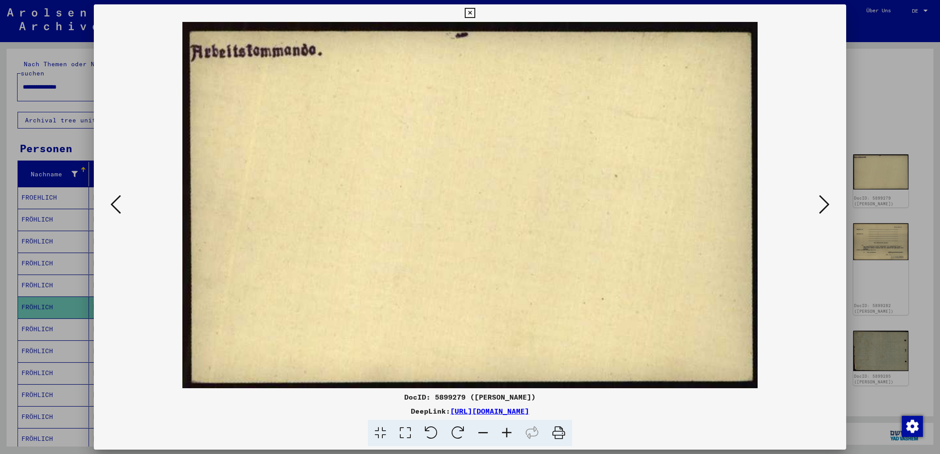
click at [822, 203] on icon at bounding box center [824, 204] width 11 height 21
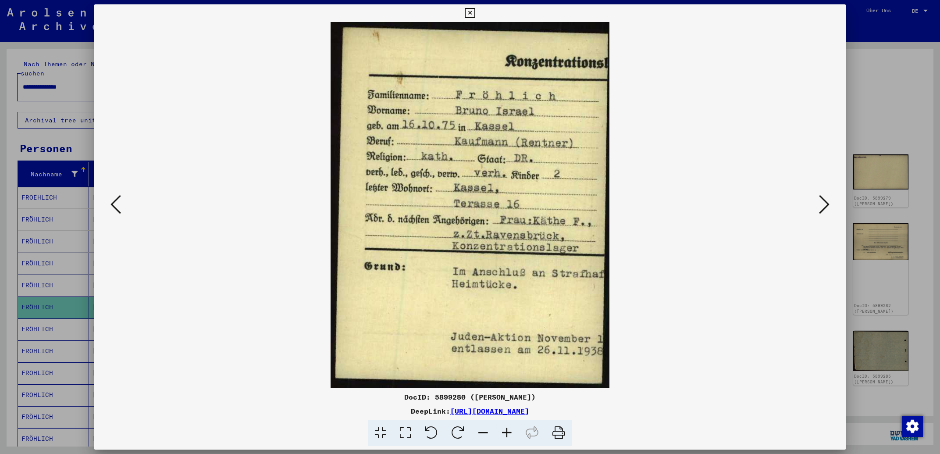
click at [822, 203] on icon at bounding box center [824, 204] width 11 height 21
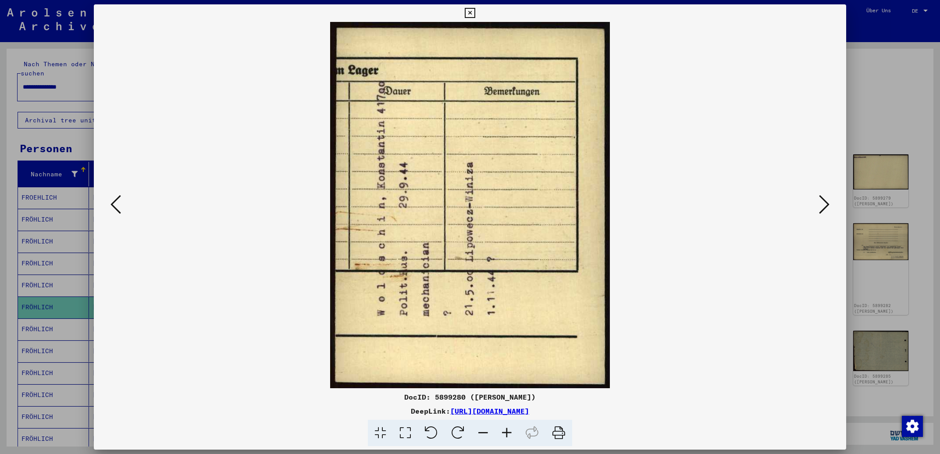
click at [822, 203] on icon at bounding box center [824, 204] width 11 height 21
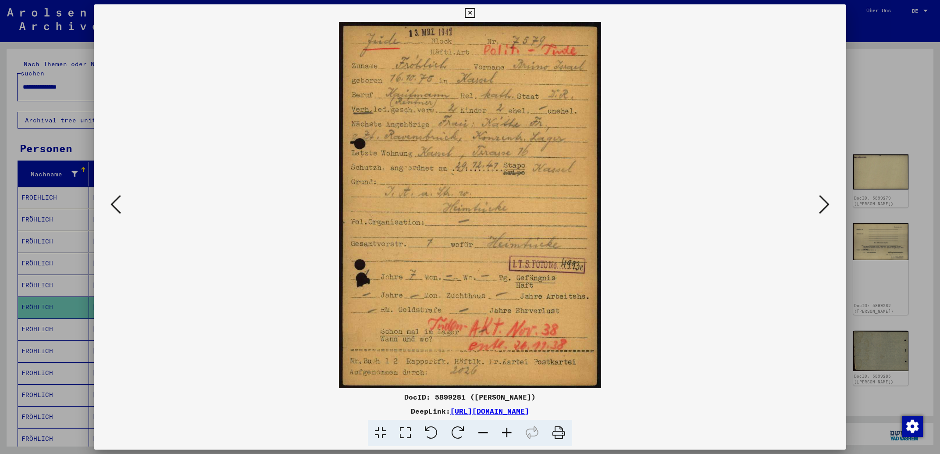
click at [475, 16] on icon at bounding box center [470, 13] width 10 height 11
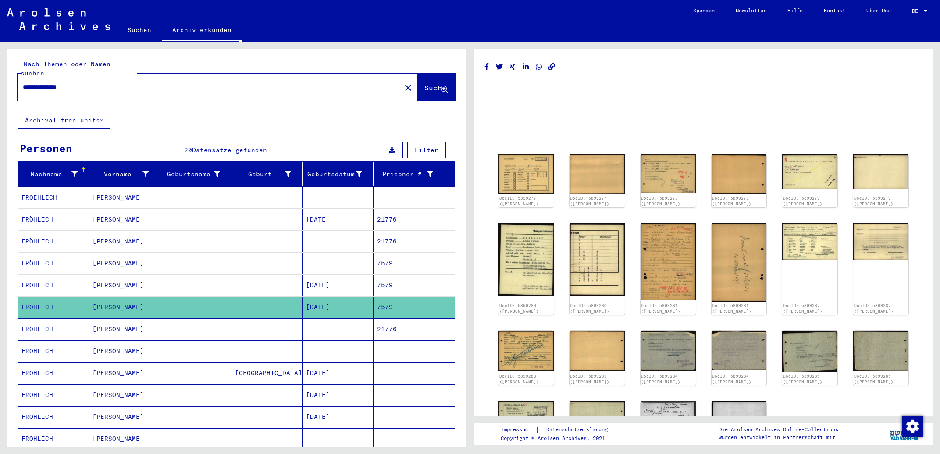
drag, startPoint x: 114, startPoint y: 79, endPoint x: 0, endPoint y: 71, distance: 114.7
click at [23, 82] on input "**********" at bounding box center [209, 86] width 373 height 9
type input "**********"
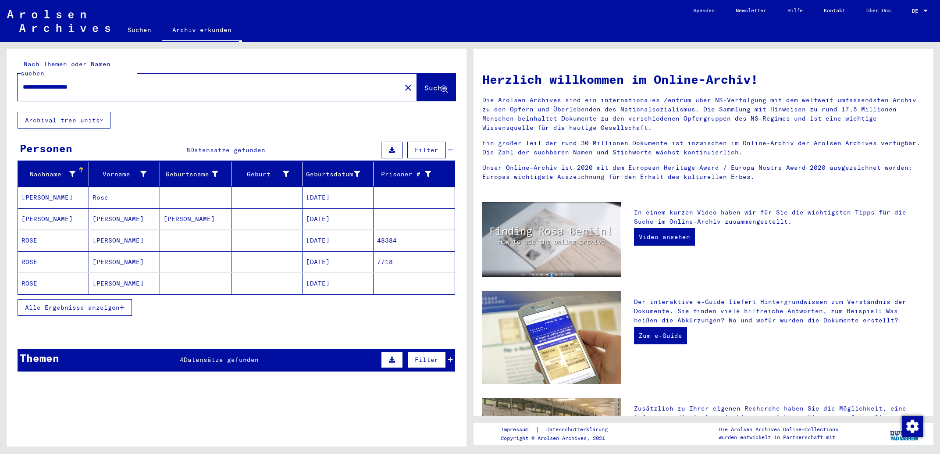
click at [326, 256] on mat-cell "[DATE]" at bounding box center [337, 261] width 71 height 21
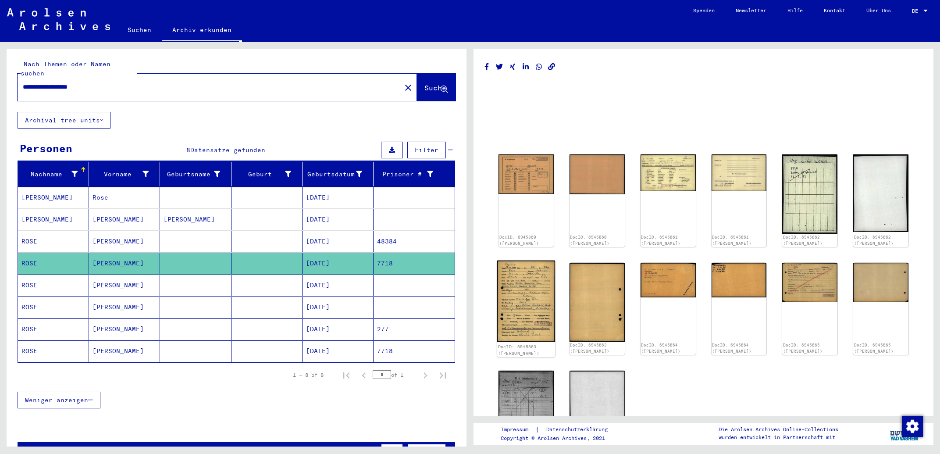
click at [540, 291] on img at bounding box center [526, 301] width 58 height 82
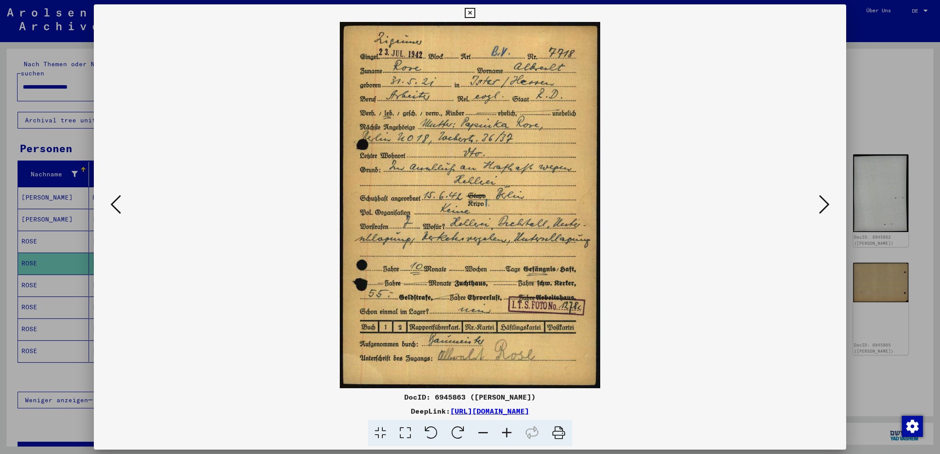
click at [828, 201] on icon at bounding box center [824, 204] width 11 height 21
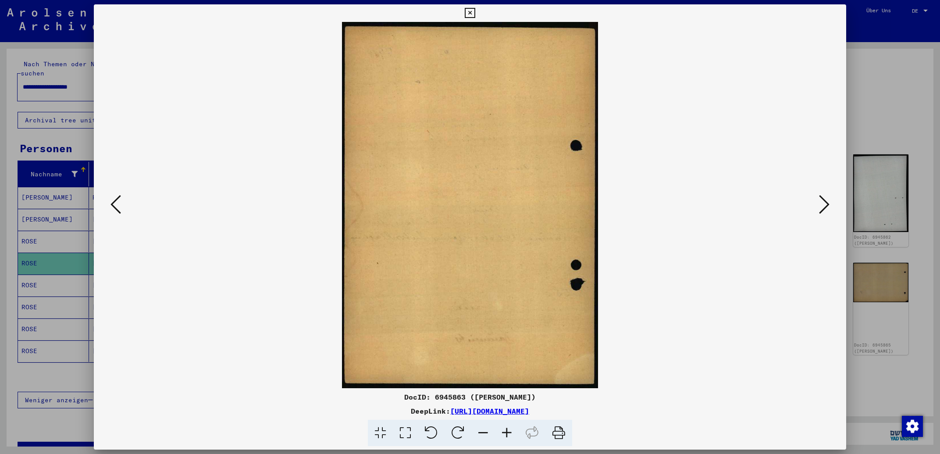
click at [828, 201] on icon at bounding box center [824, 204] width 11 height 21
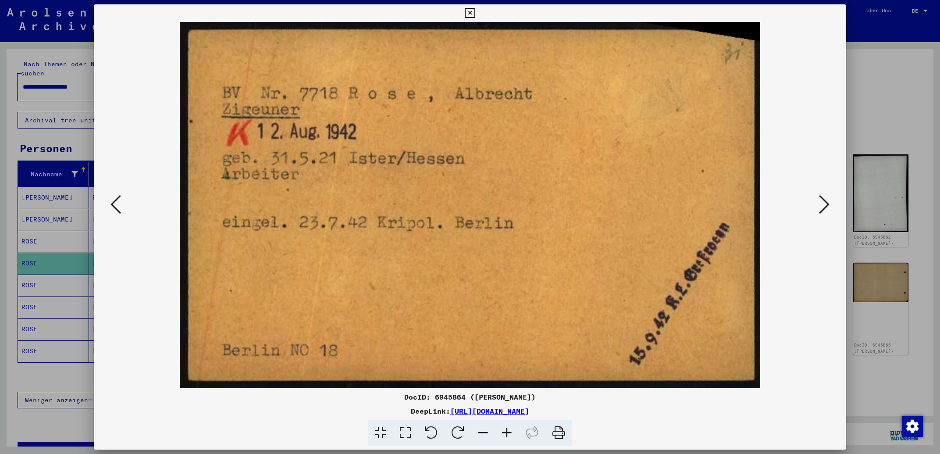
click at [828, 201] on icon at bounding box center [824, 204] width 11 height 21
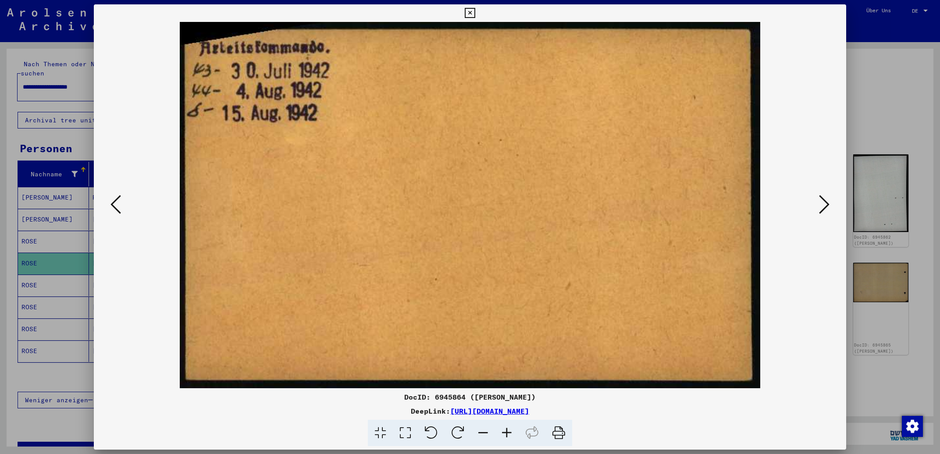
click at [828, 201] on icon at bounding box center [824, 204] width 11 height 21
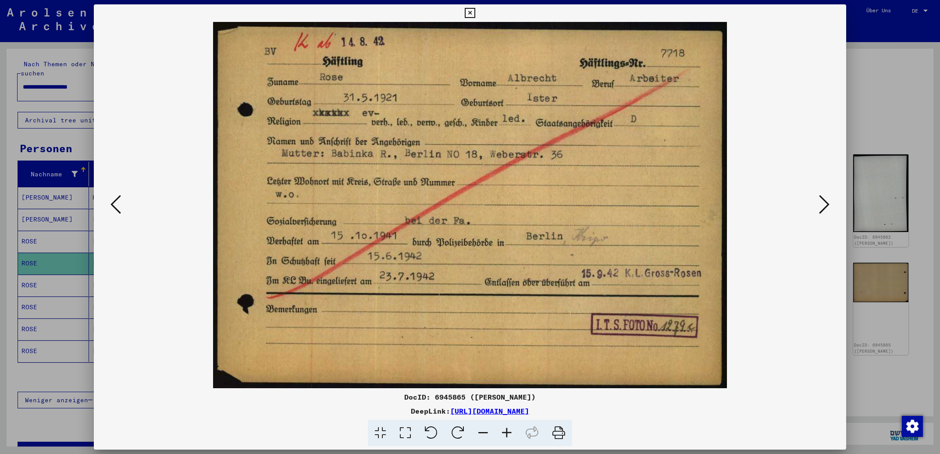
click at [114, 206] on icon at bounding box center [115, 204] width 11 height 21
